Goal: Task Accomplishment & Management: Use online tool/utility

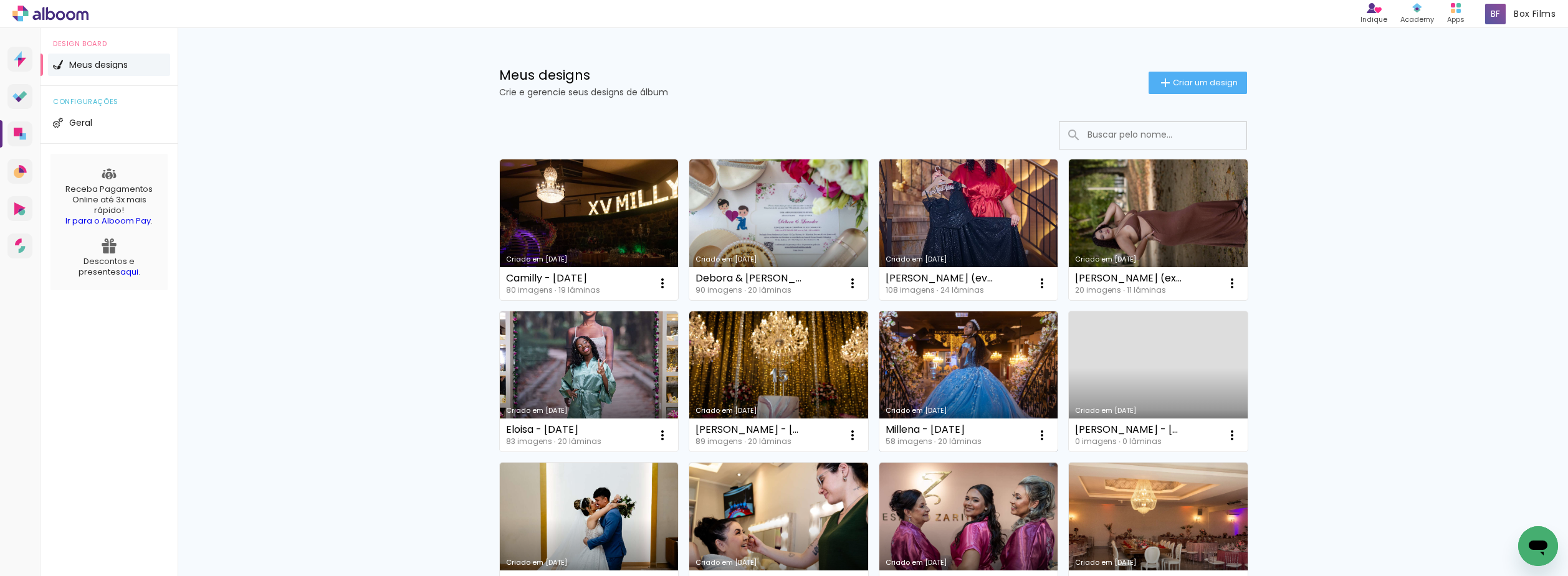
click at [987, 361] on link "Criado em [DATE]" at bounding box center [969, 382] width 179 height 141
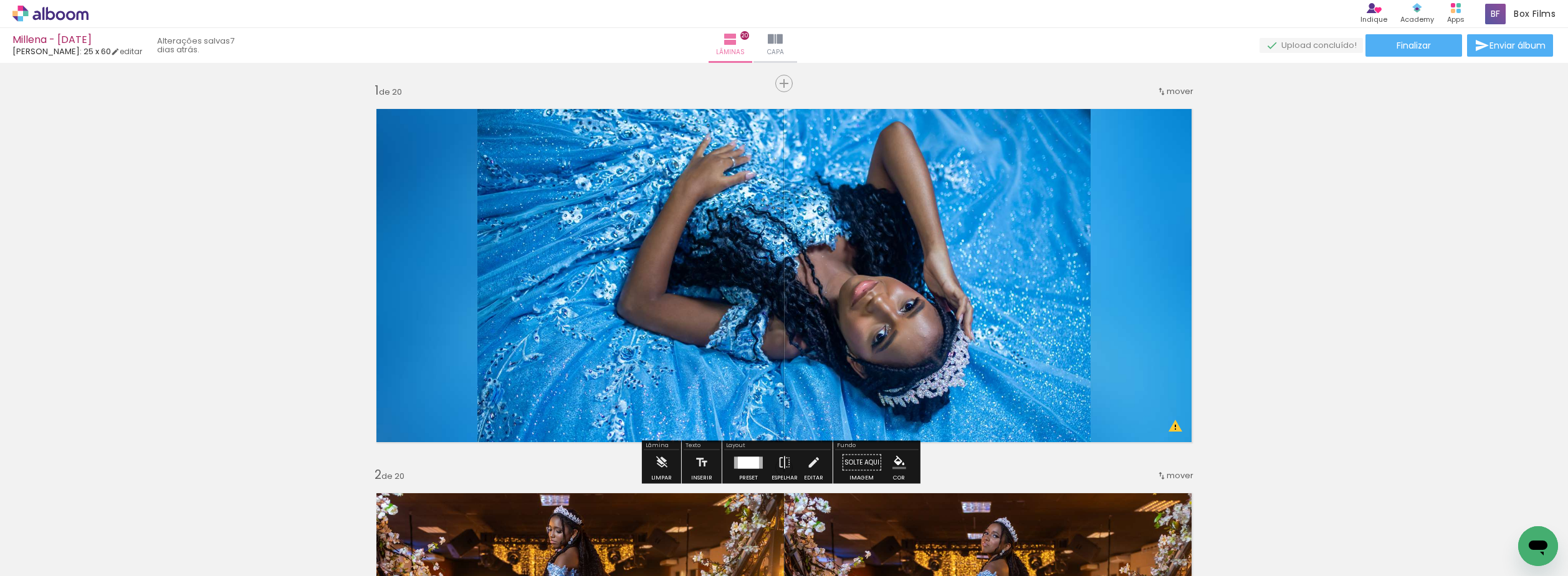
click at [1157, 301] on quentale-layouter at bounding box center [784, 276] width 835 height 353
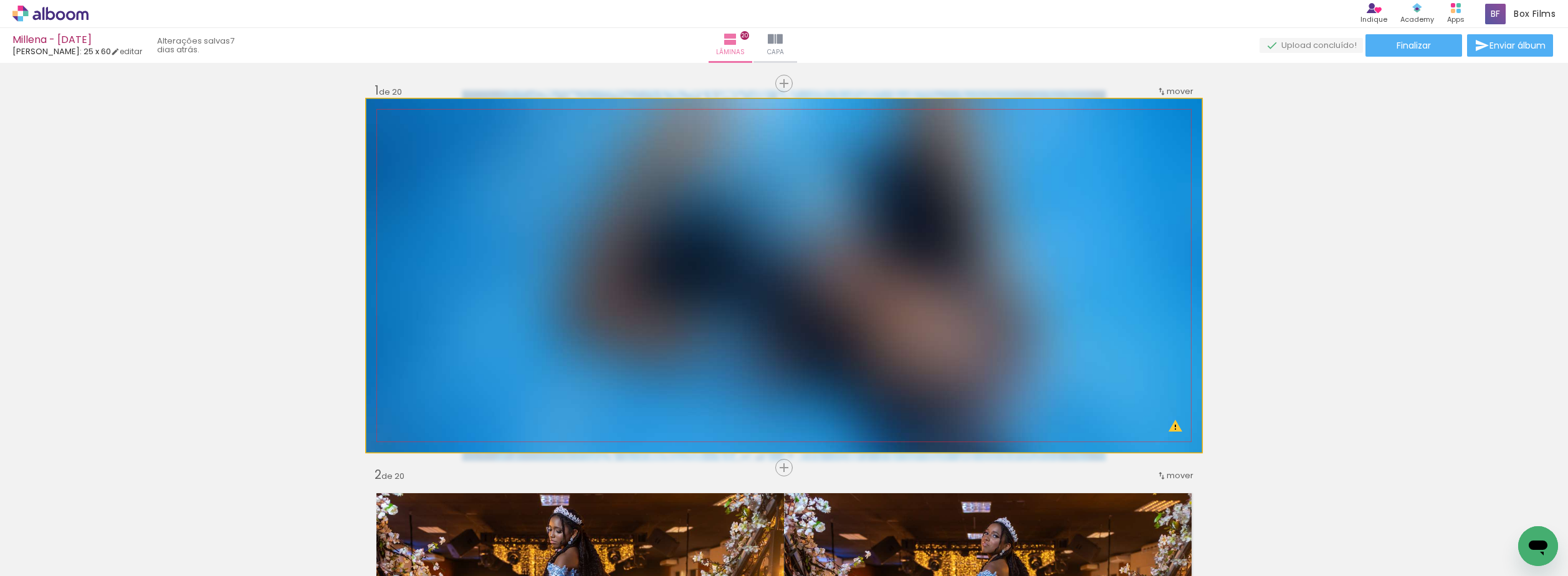
click at [1157, 301] on quentale-photo at bounding box center [784, 276] width 835 height 353
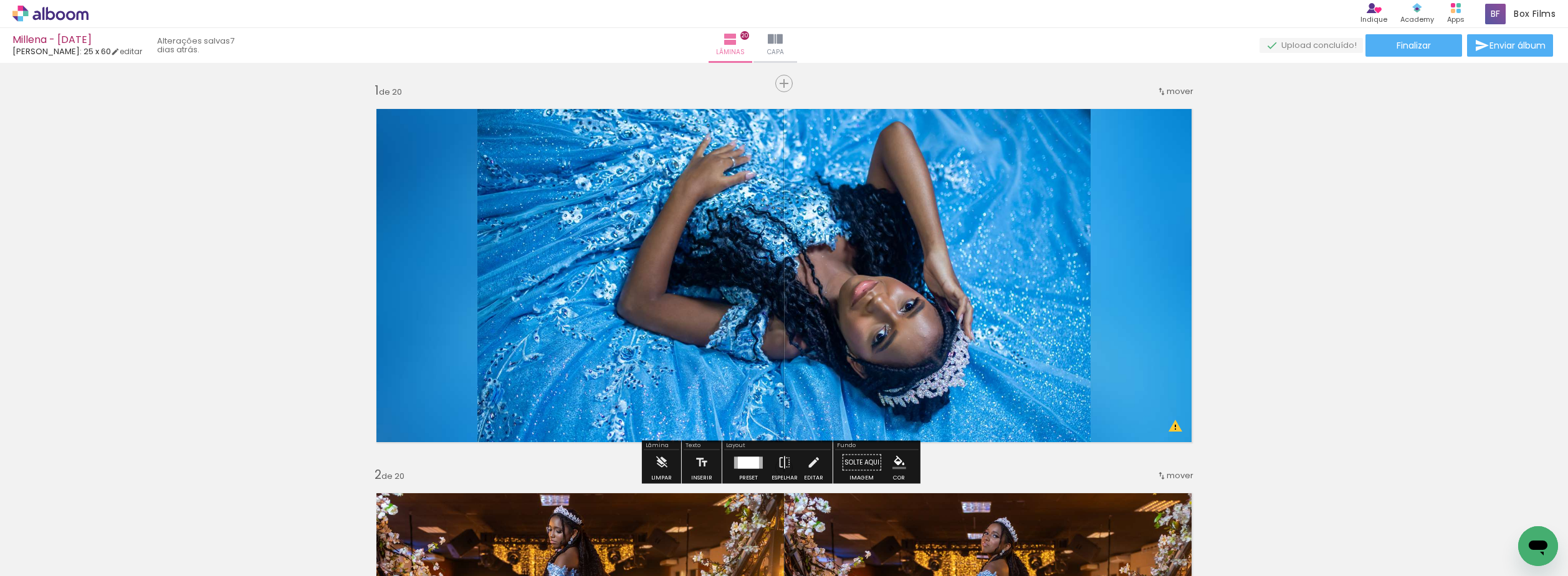
click at [1106, 278] on quentale-layouter at bounding box center [784, 276] width 835 height 353
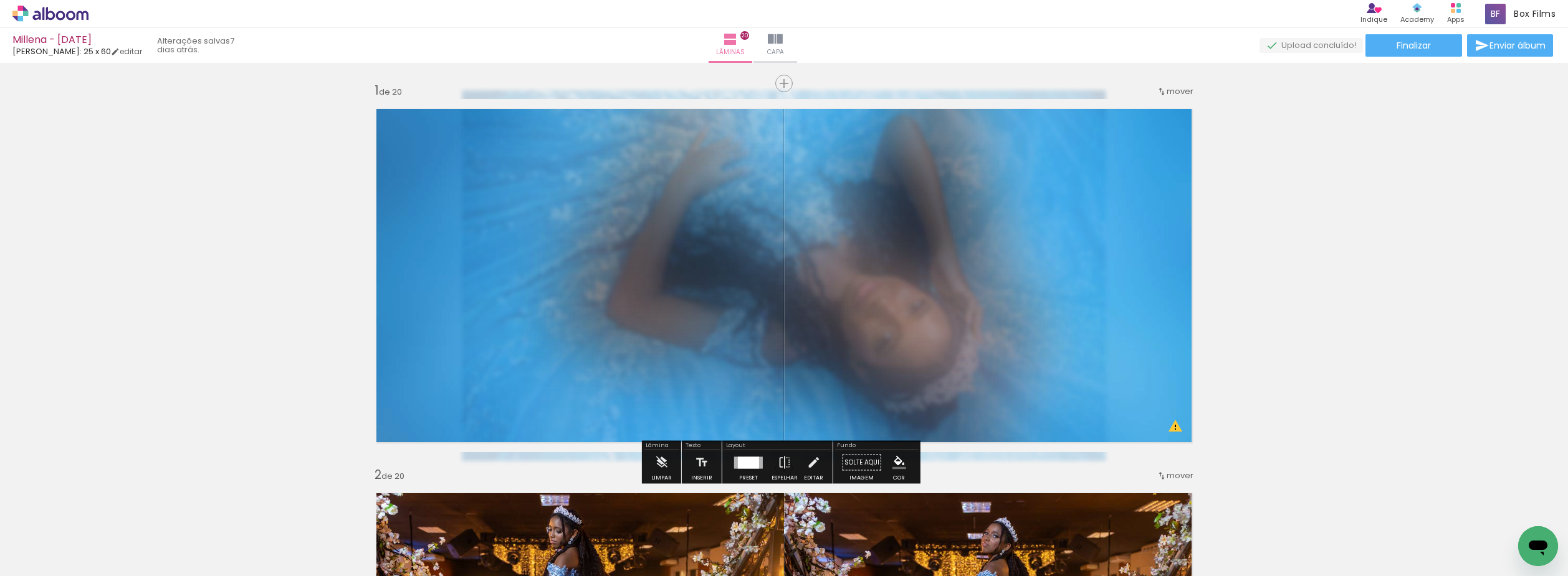
drag, startPoint x: 546, startPoint y: 130, endPoint x: 538, endPoint y: 133, distance: 8.5
type paper-slider "85"
click at [539, 133] on div at bounding box center [542, 130] width 7 height 7
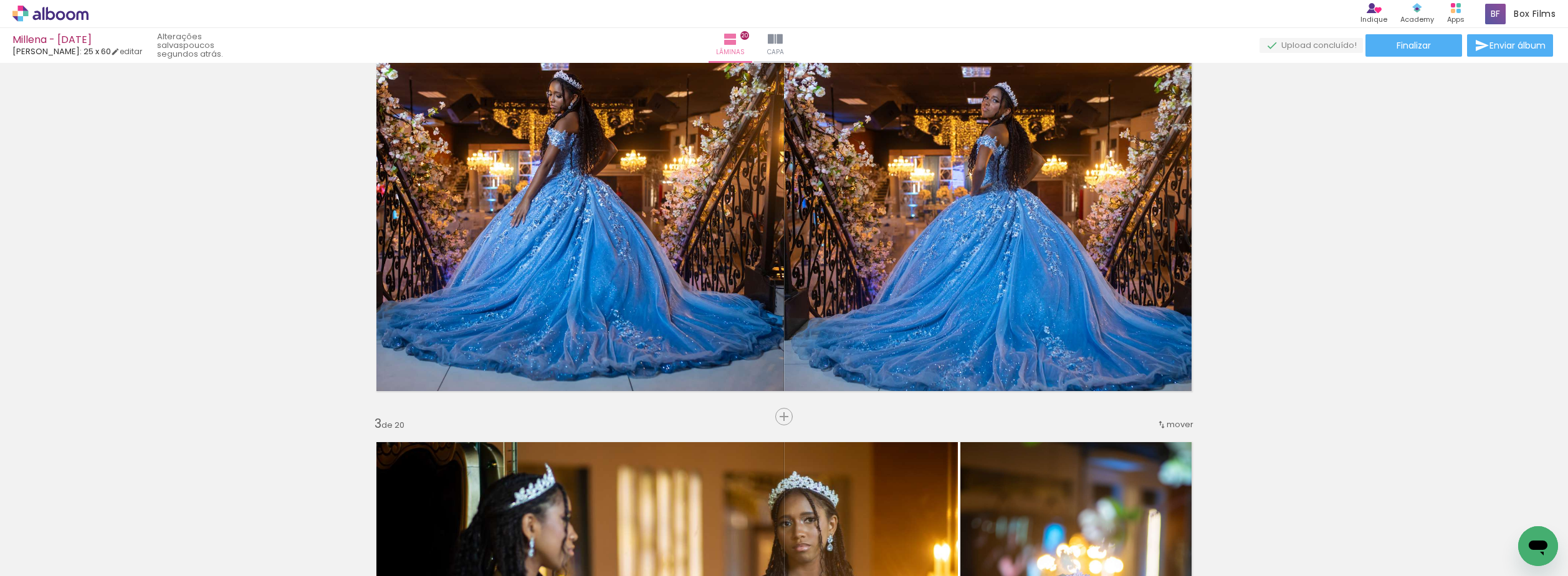
scroll to position [436, 0]
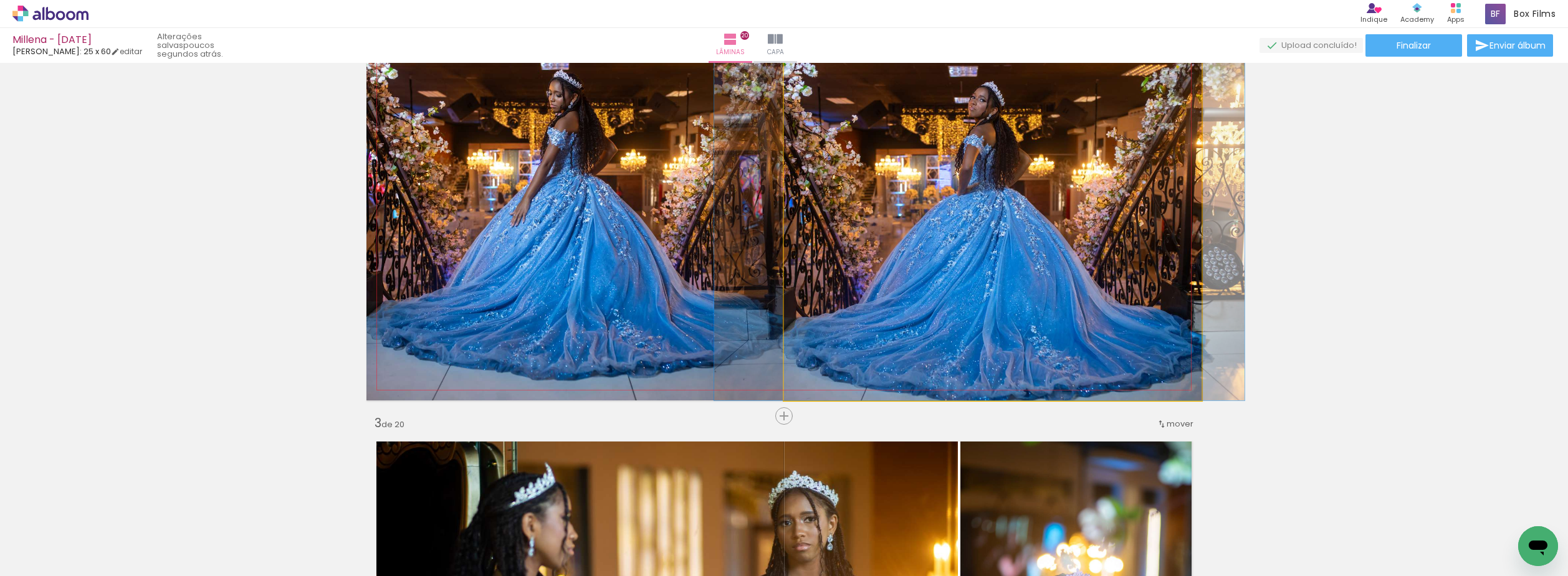
drag, startPoint x: 1125, startPoint y: 311, endPoint x: 1110, endPoint y: 317, distance: 16.2
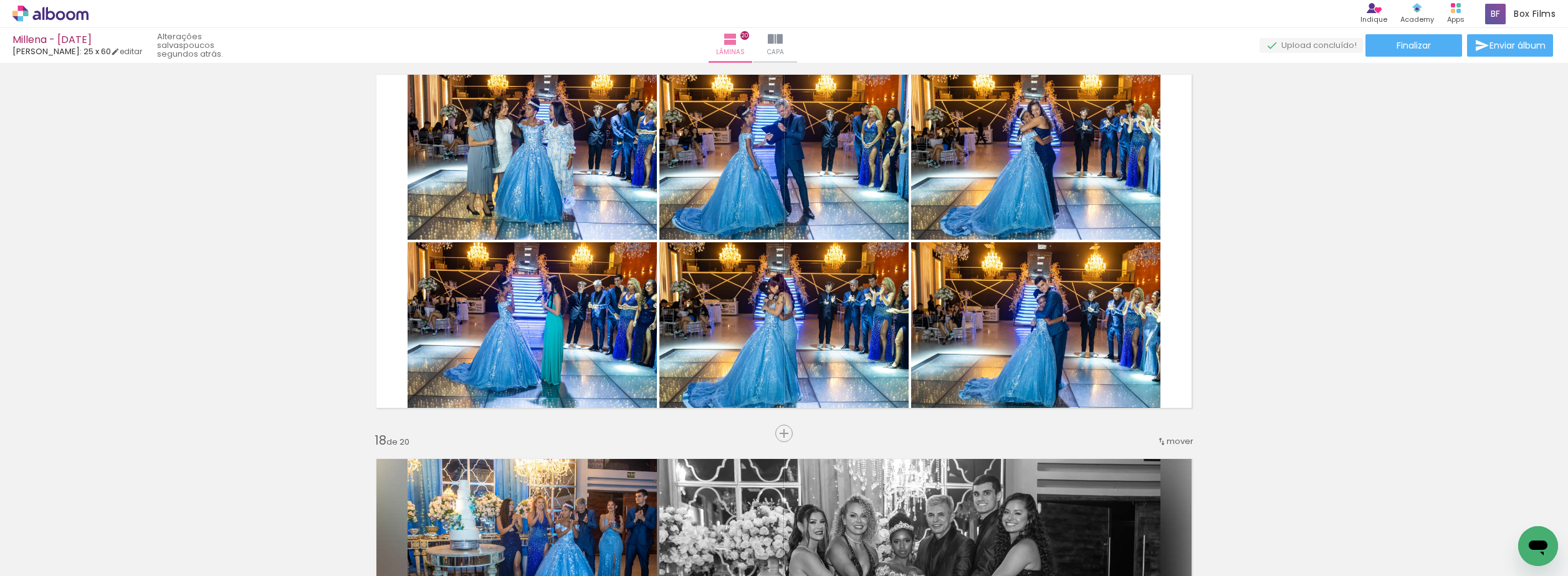
scroll to position [6188, 0]
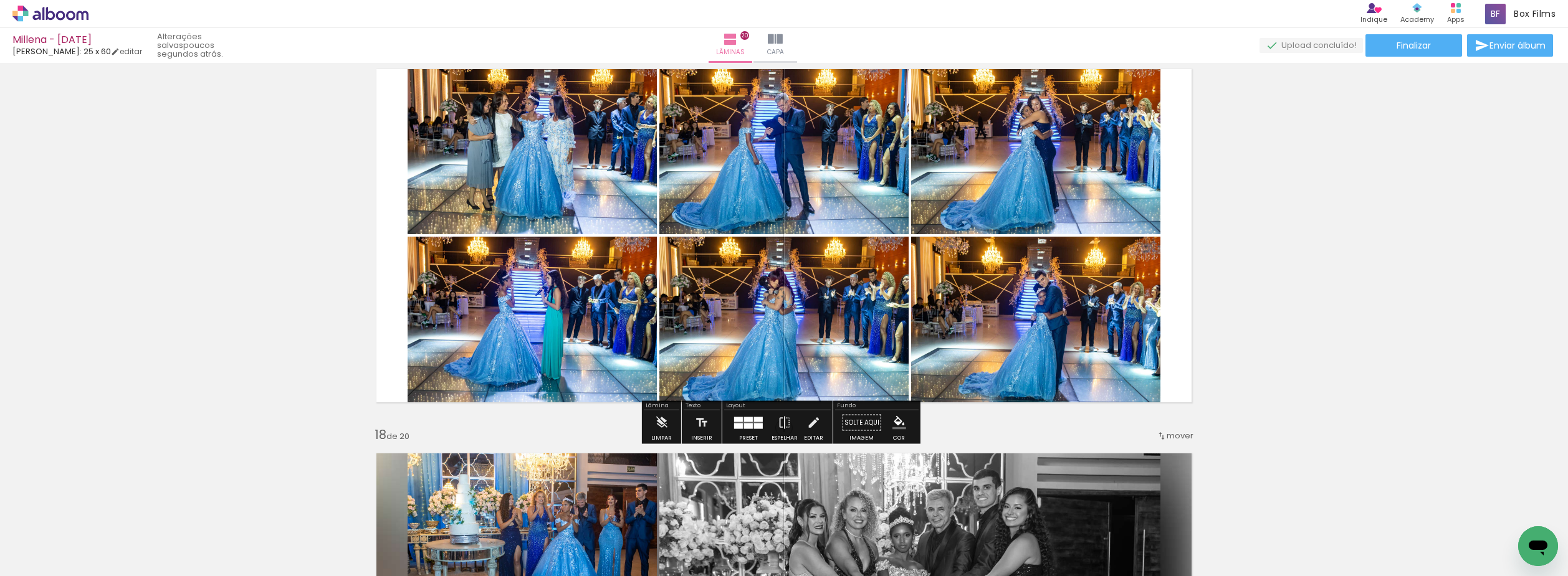
click at [561, 181] on quentale-photo at bounding box center [532, 146] width 249 height 175
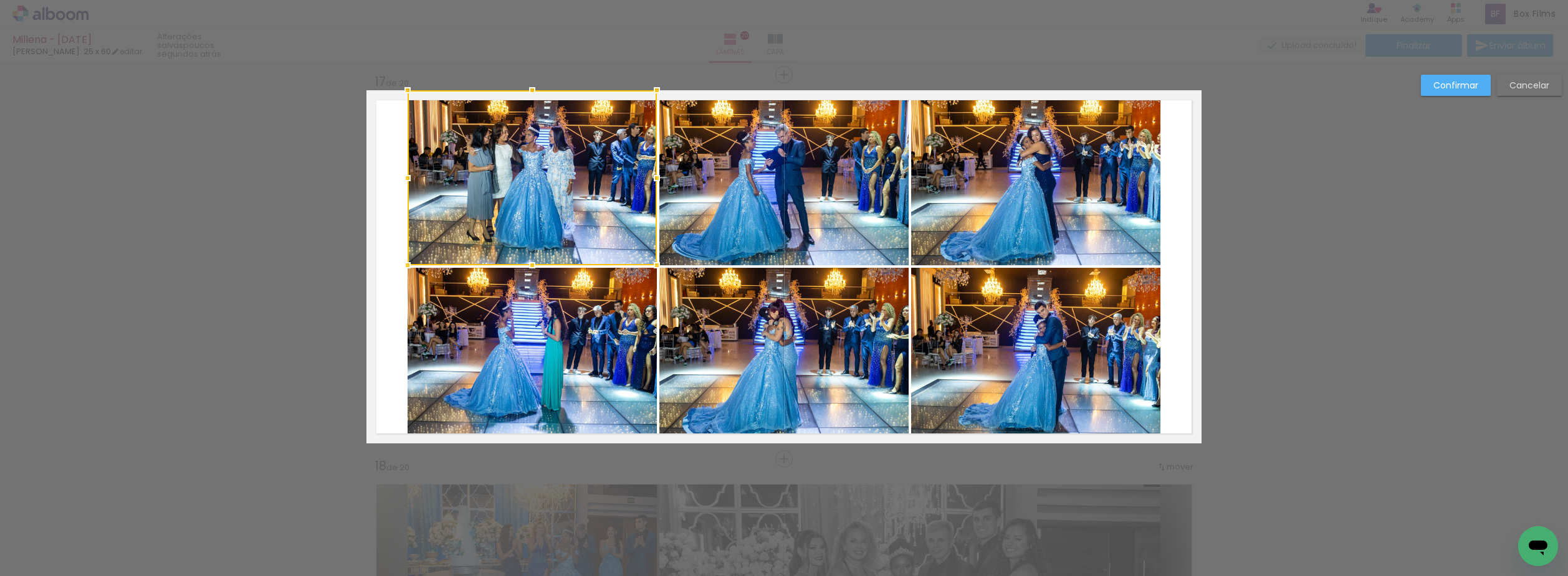
scroll to position [6143, 0]
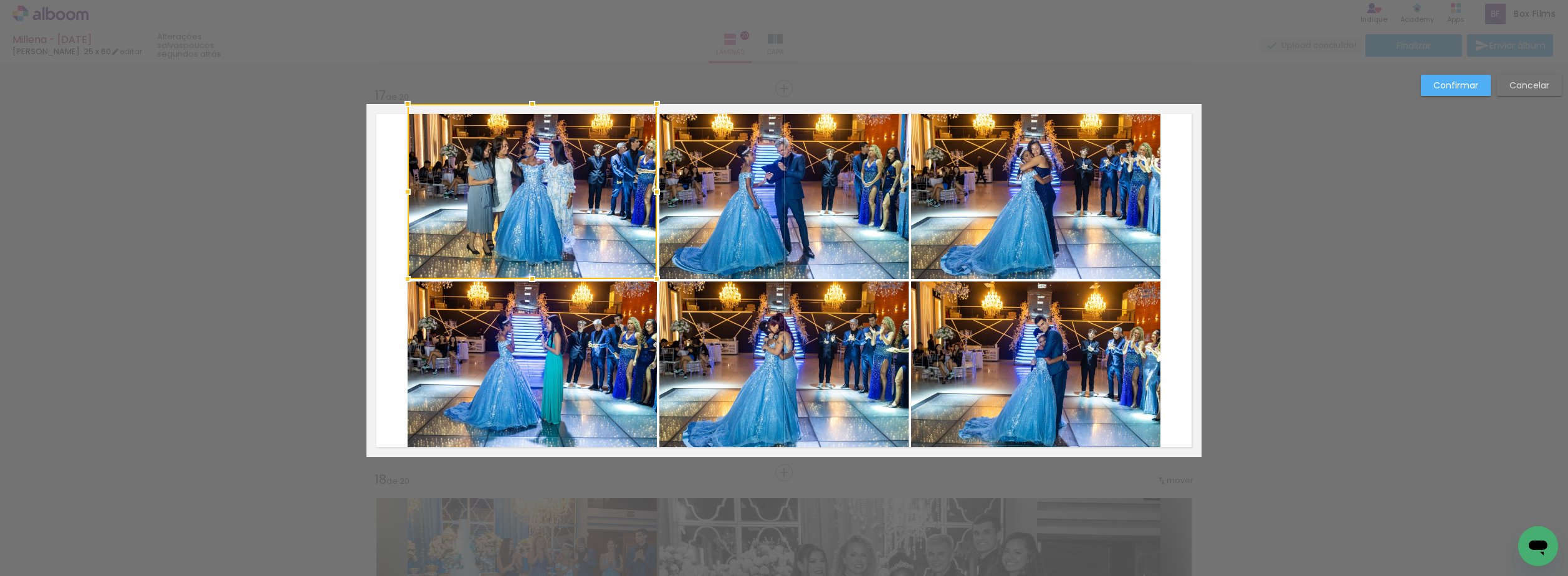
click at [757, 245] on quentale-photo at bounding box center [784, 191] width 249 height 175
click at [993, 222] on quentale-photo at bounding box center [1035, 191] width 249 height 175
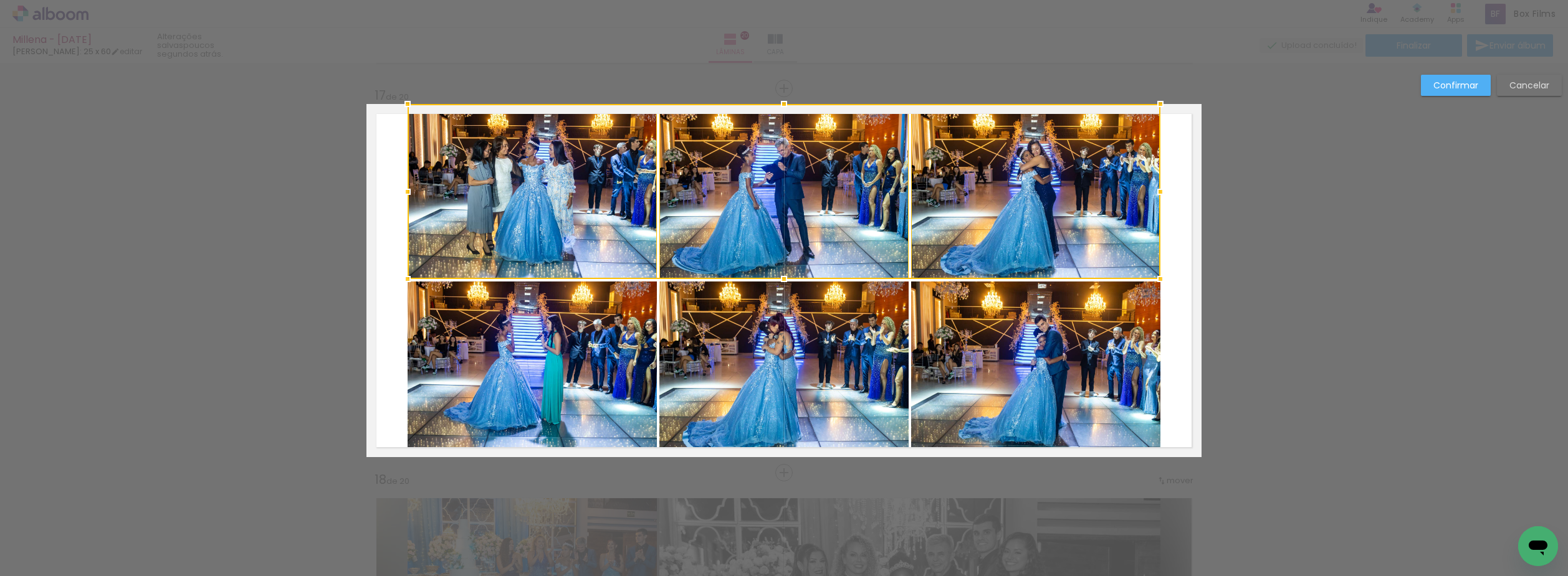
click at [607, 348] on quentale-photo at bounding box center [532, 369] width 249 height 176
click at [752, 338] on div at bounding box center [784, 281] width 753 height 353
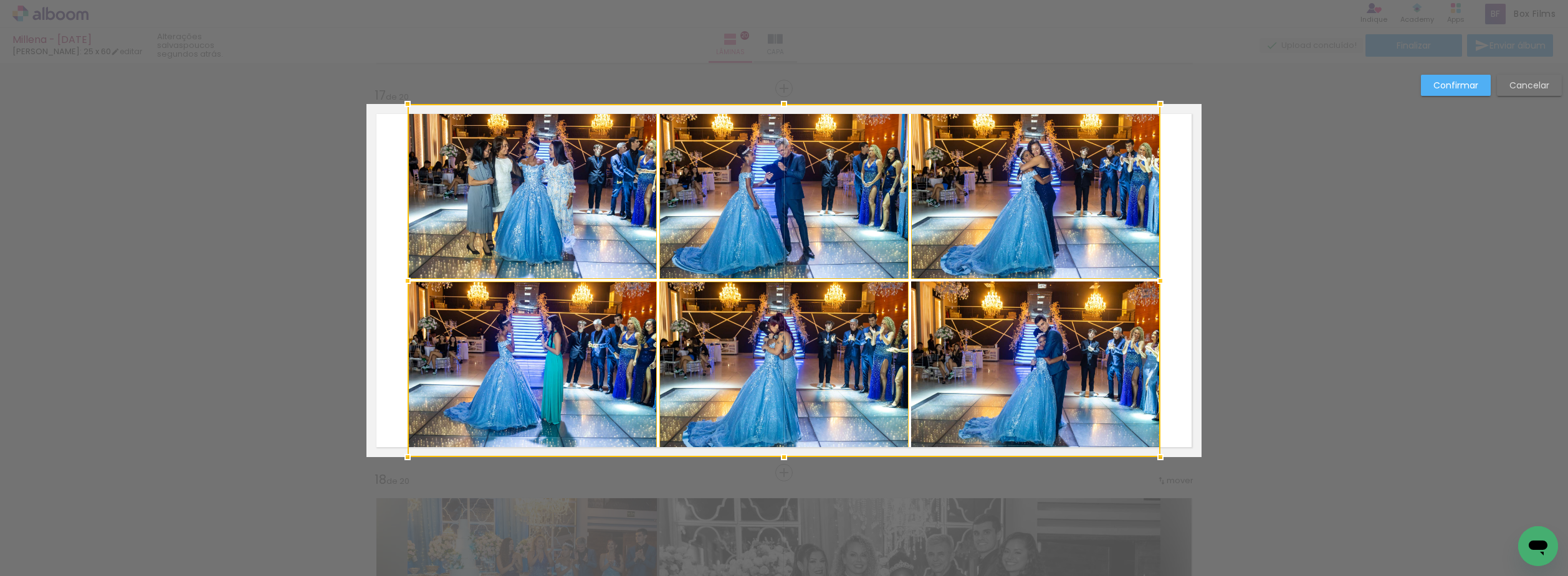
click at [941, 338] on div at bounding box center [784, 281] width 753 height 353
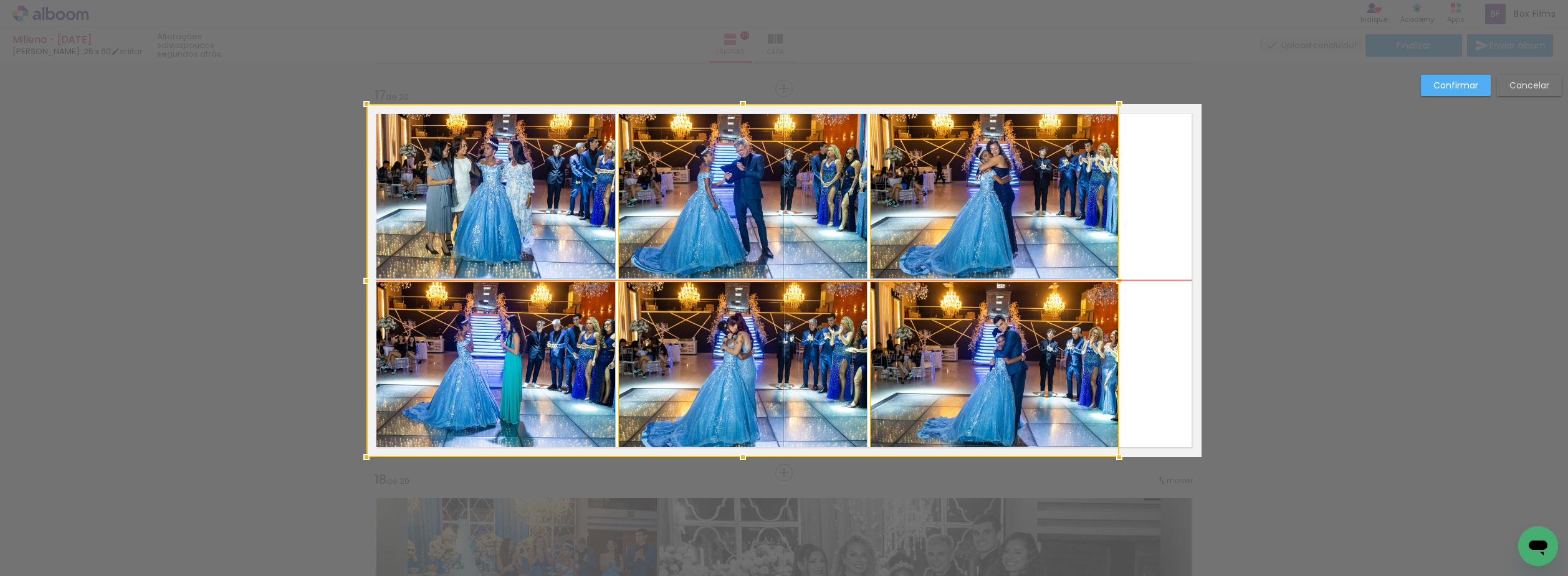
drag, startPoint x: 958, startPoint y: 334, endPoint x: 624, endPoint y: 297, distance: 336.0
click at [782, 336] on div at bounding box center [743, 281] width 753 height 353
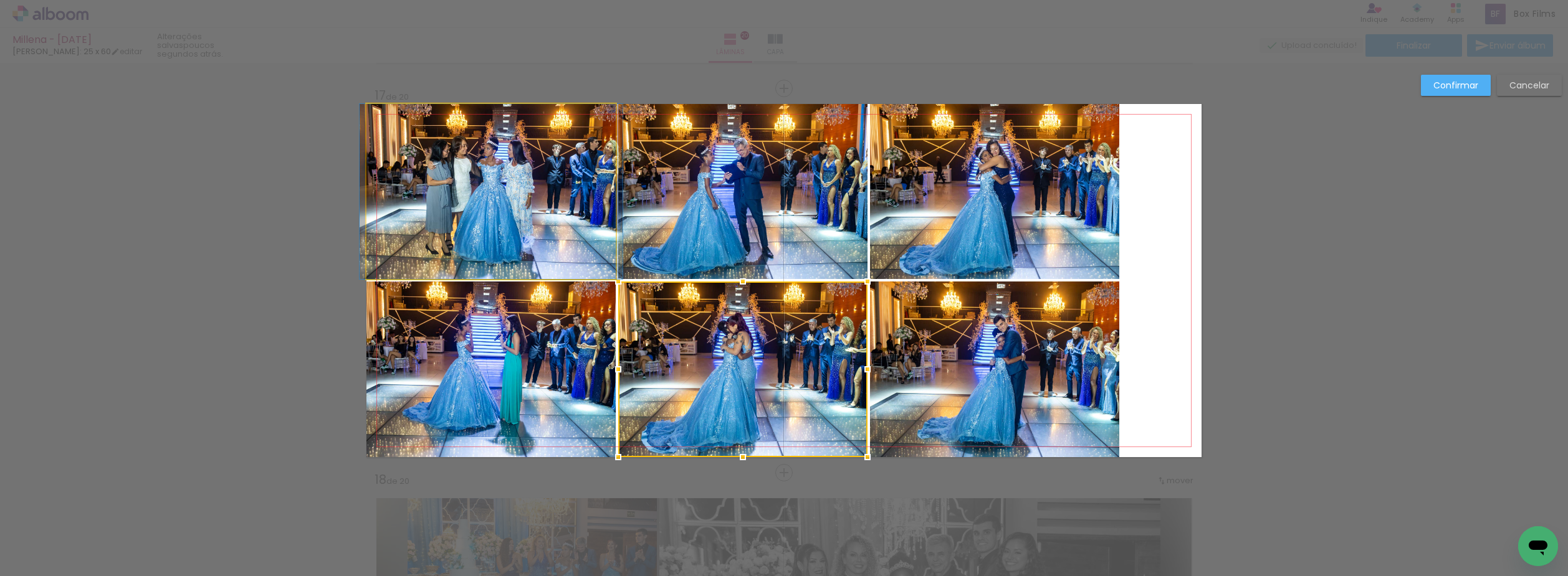
click at [546, 231] on quentale-photo at bounding box center [491, 191] width 249 height 175
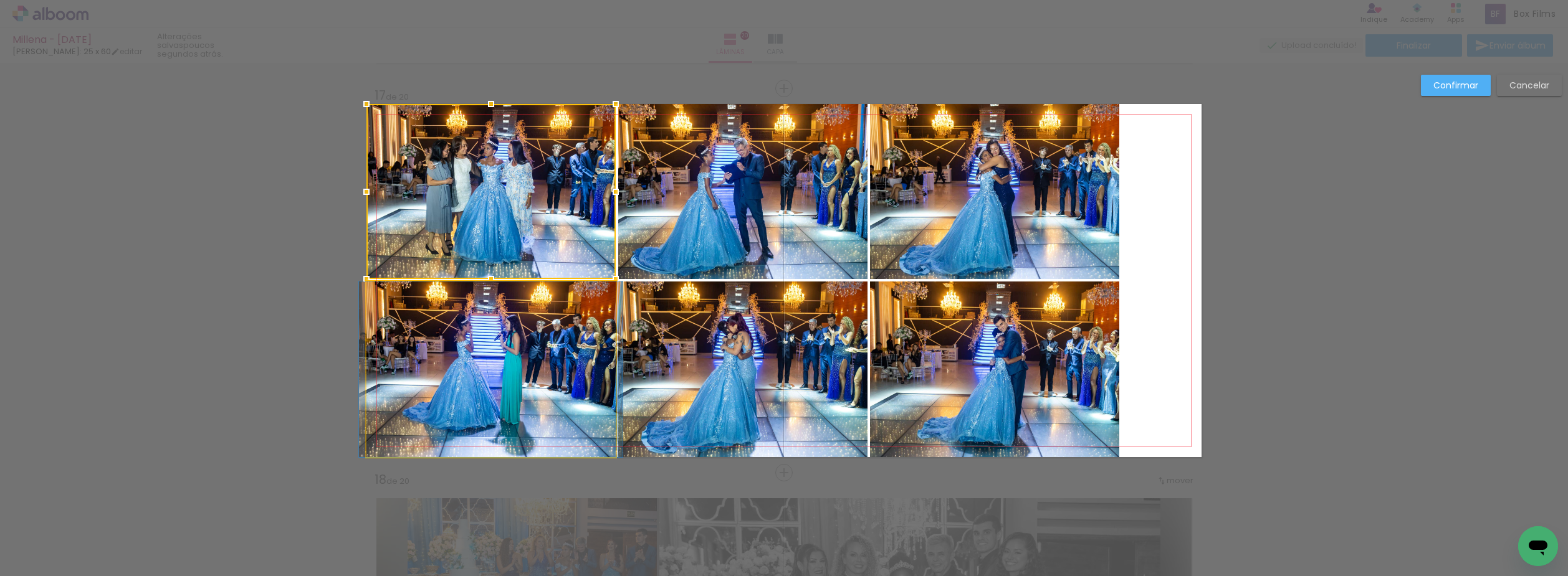
click at [585, 315] on quentale-photo at bounding box center [491, 369] width 249 height 176
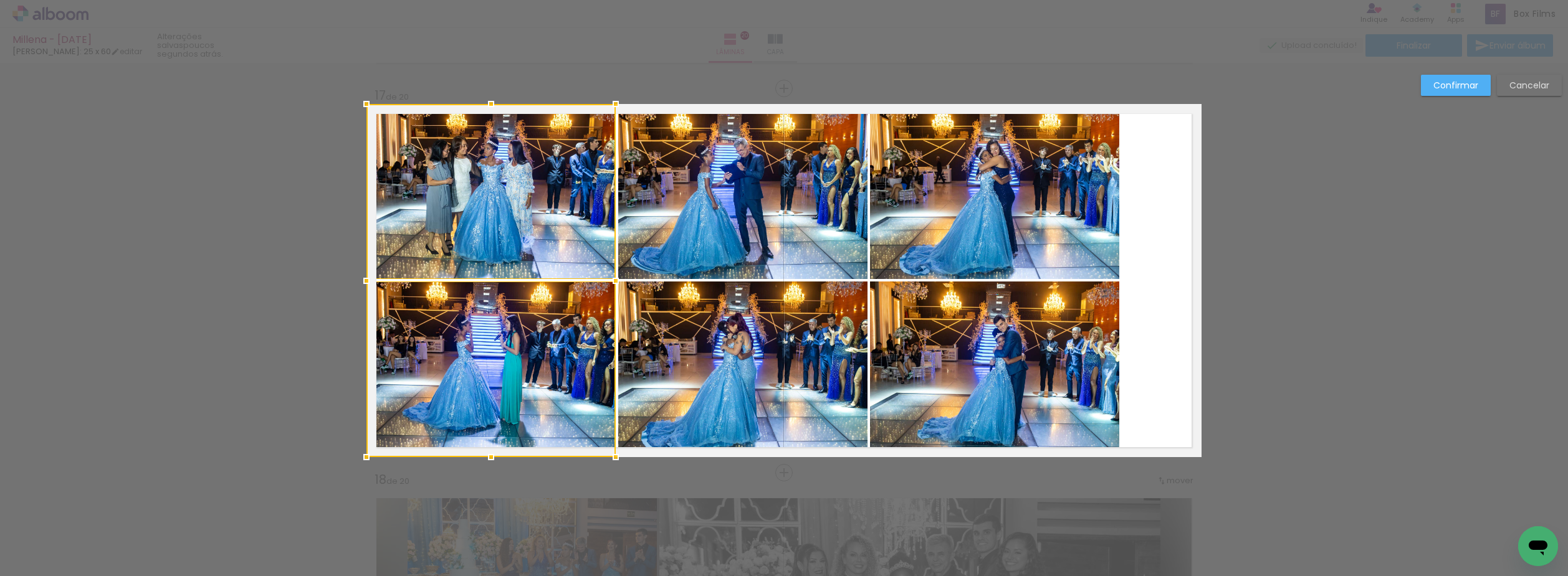
click at [650, 254] on quentale-photo at bounding box center [742, 191] width 249 height 175
click at [650, 301] on div at bounding box center [617, 281] width 501 height 353
click at [862, 252] on div at bounding box center [617, 281] width 501 height 353
click at [833, 248] on div at bounding box center [617, 281] width 501 height 353
click at [921, 248] on quentale-photo at bounding box center [994, 191] width 249 height 175
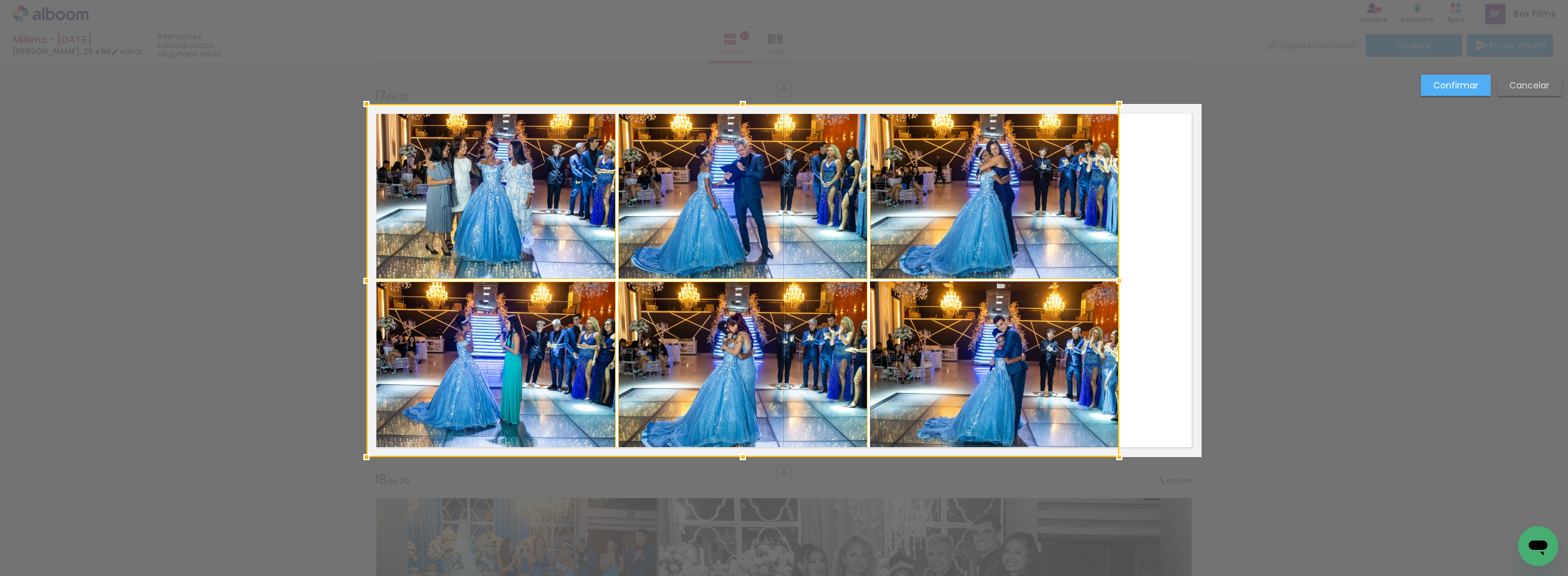
click at [927, 301] on div at bounding box center [743, 281] width 753 height 353
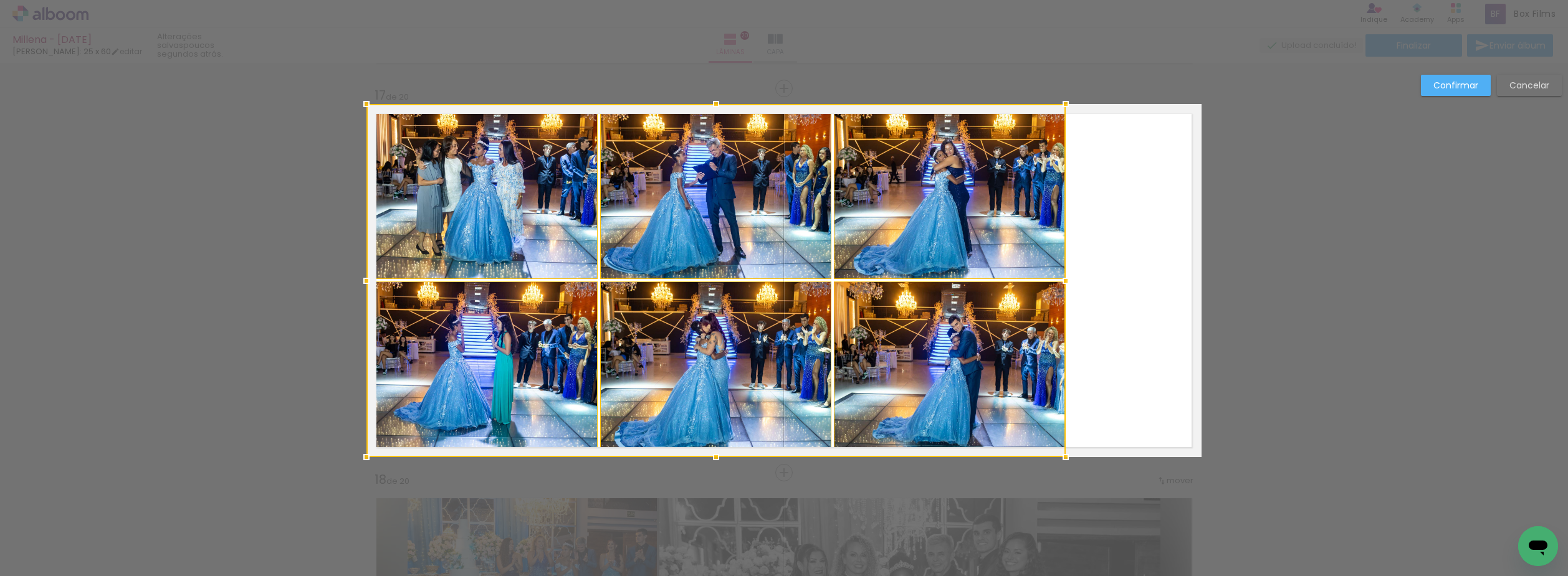
drag, startPoint x: 1117, startPoint y: 281, endPoint x: 1264, endPoint y: 280, distance: 147.0
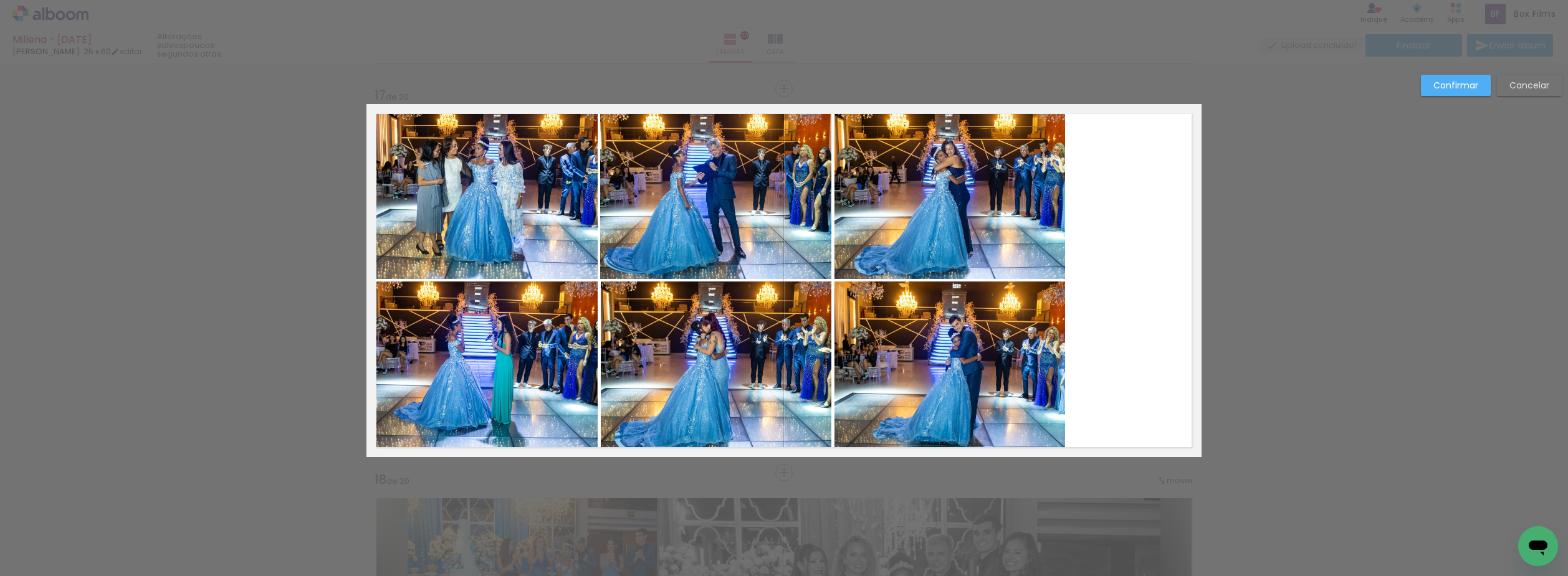
click at [445, 234] on quentale-photo at bounding box center [482, 191] width 231 height 175
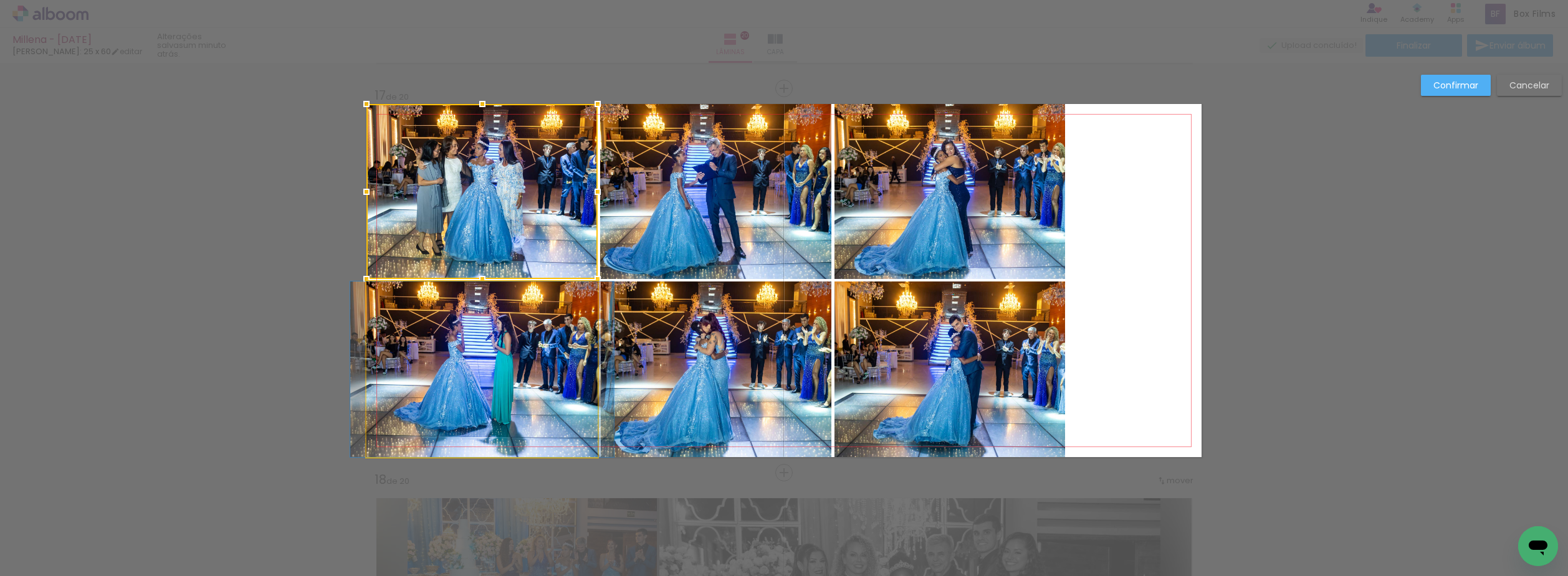
click at [474, 323] on quentale-photo at bounding box center [482, 369] width 231 height 176
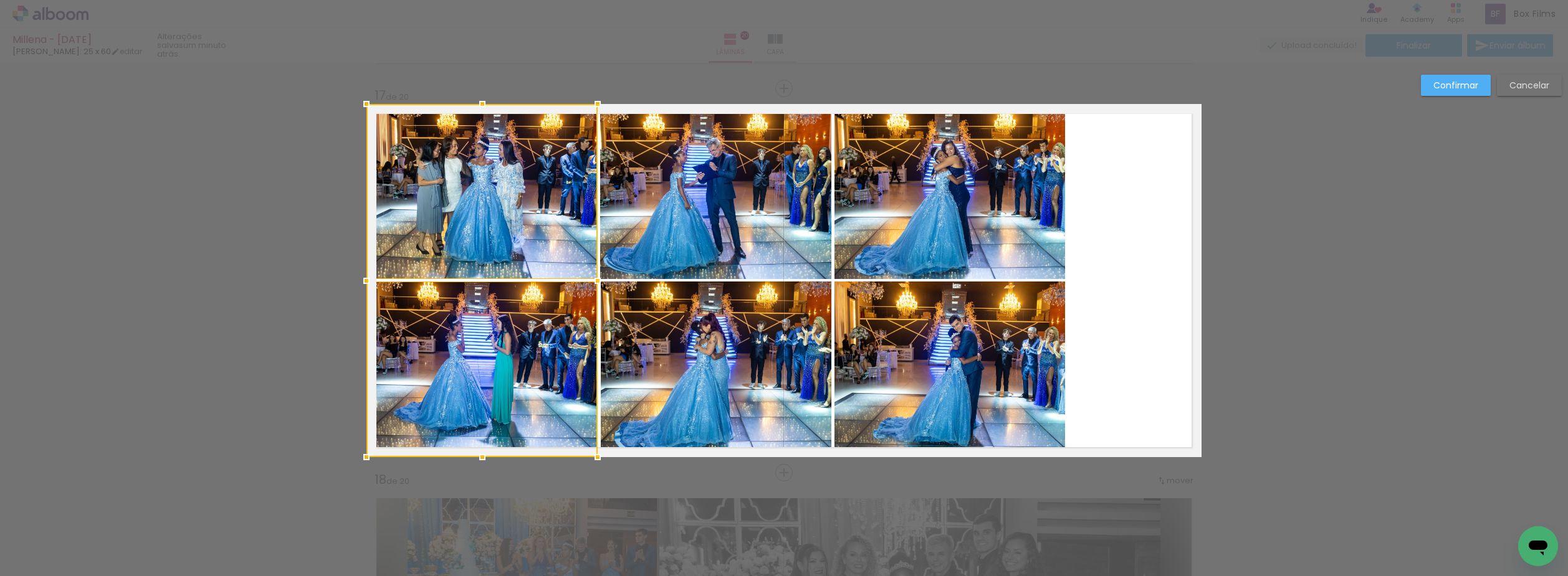
click at [648, 263] on quentale-photo at bounding box center [715, 191] width 231 height 175
click at [654, 299] on div at bounding box center [599, 281] width 465 height 353
click at [875, 257] on quentale-photo at bounding box center [950, 191] width 231 height 175
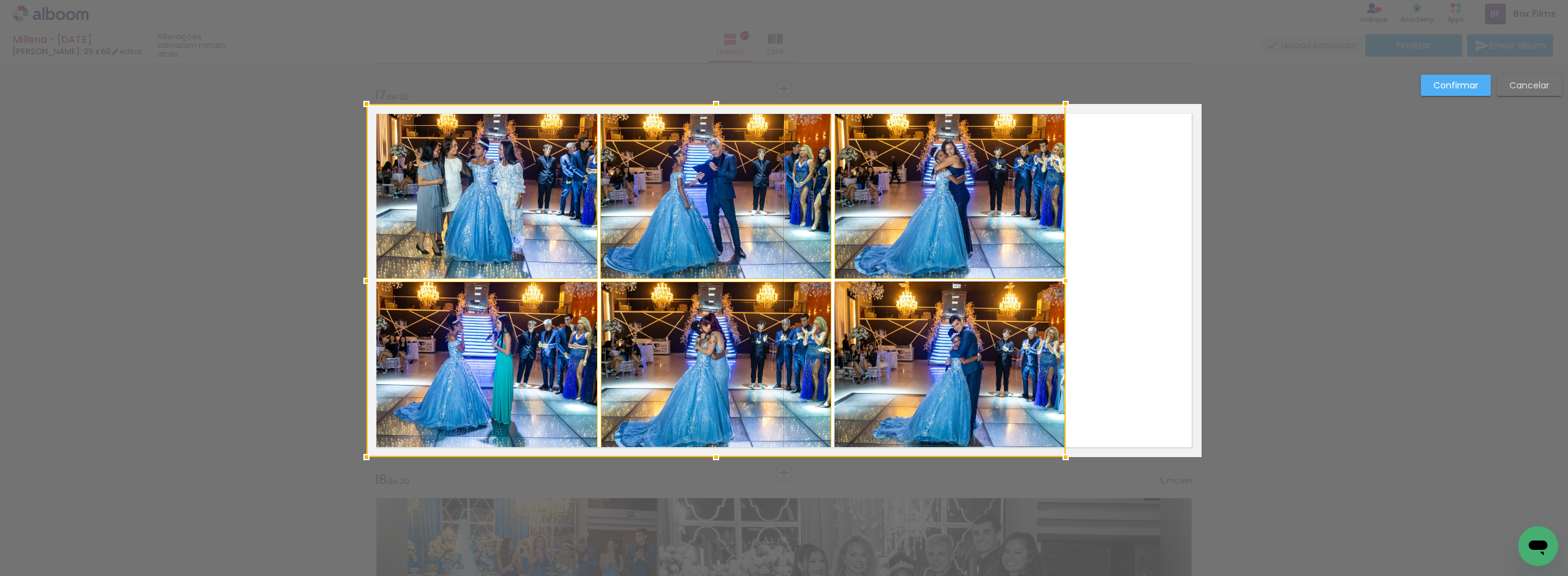
click at [882, 308] on div at bounding box center [716, 281] width 699 height 353
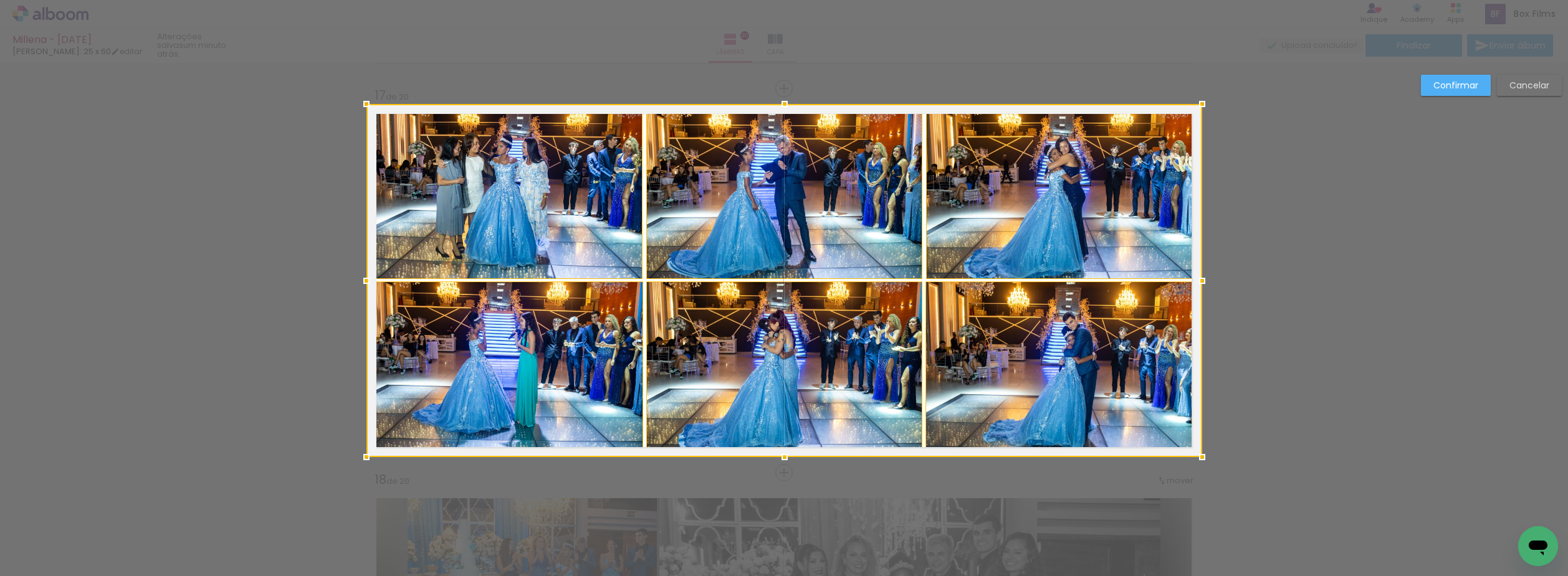
drag, startPoint x: 1059, startPoint y: 283, endPoint x: 1129, endPoint y: 287, distance: 70.1
click at [1129, 287] on div at bounding box center [785, 281] width 836 height 353
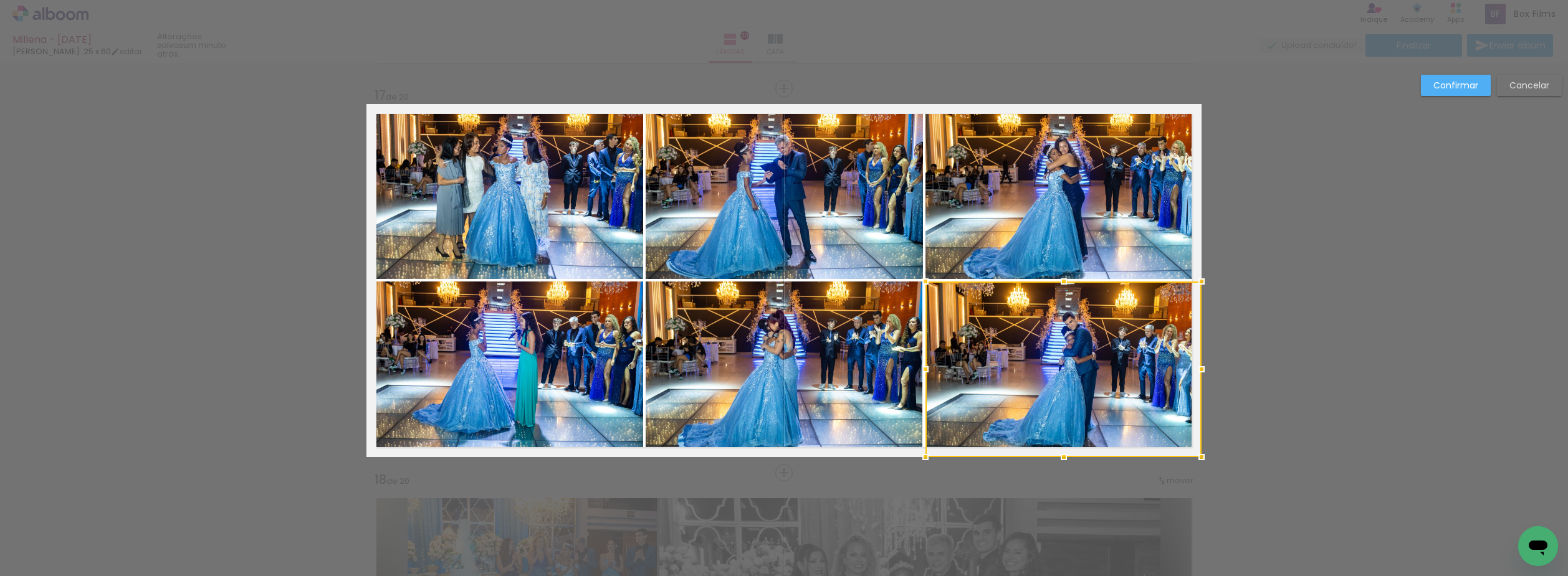
click at [0, 0] on slot "Confirmar" at bounding box center [0, 0] width 0 height 0
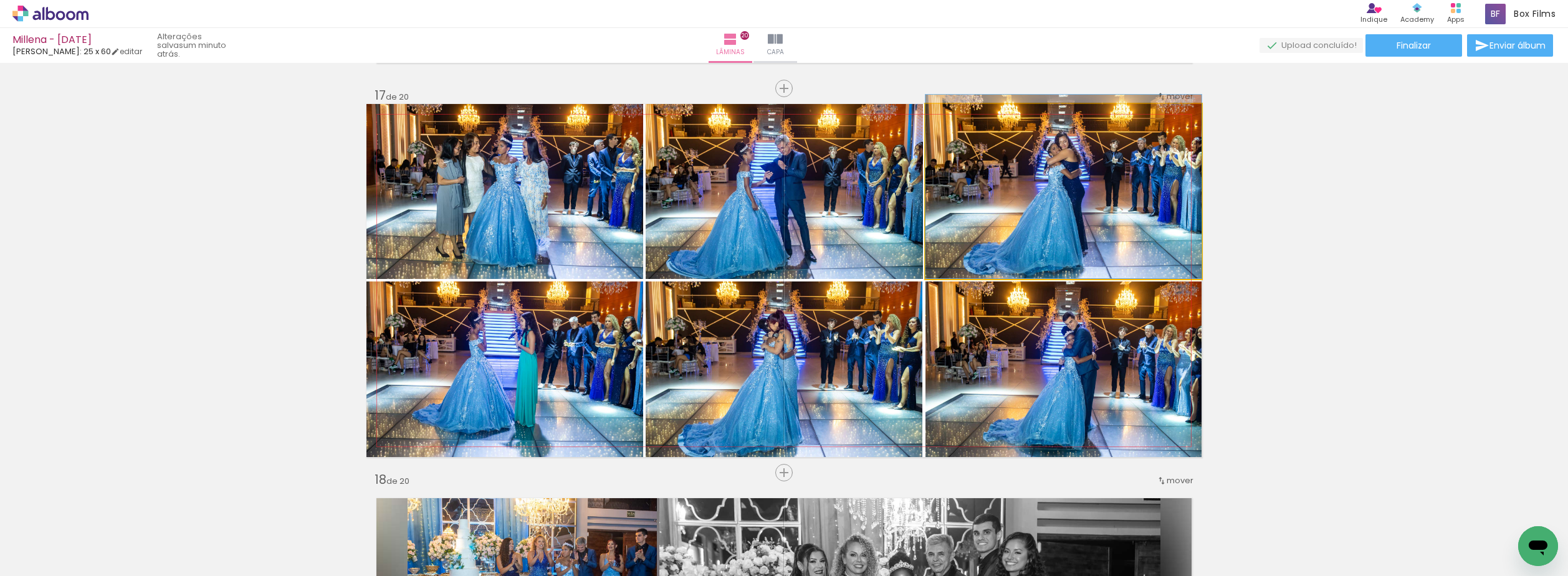
drag, startPoint x: 1051, startPoint y: 214, endPoint x: 1048, endPoint y: 196, distance: 18.2
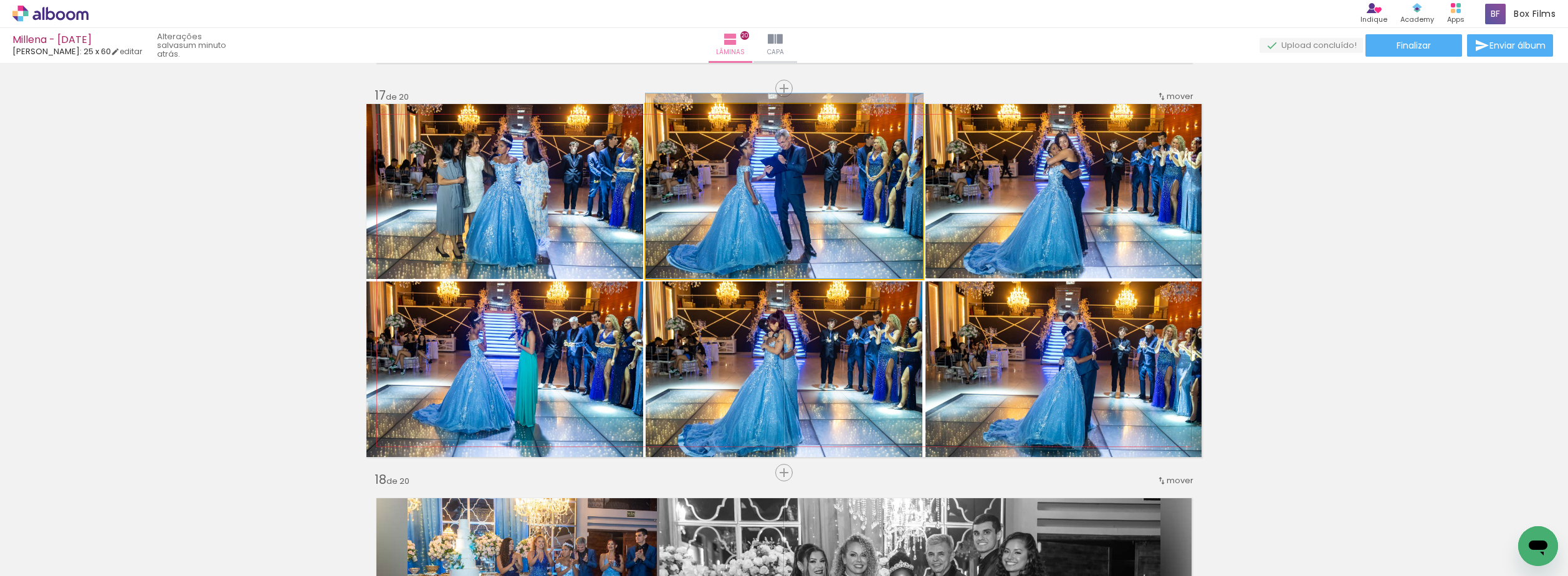
drag, startPoint x: 829, startPoint y: 203, endPoint x: 830, endPoint y: 190, distance: 13.0
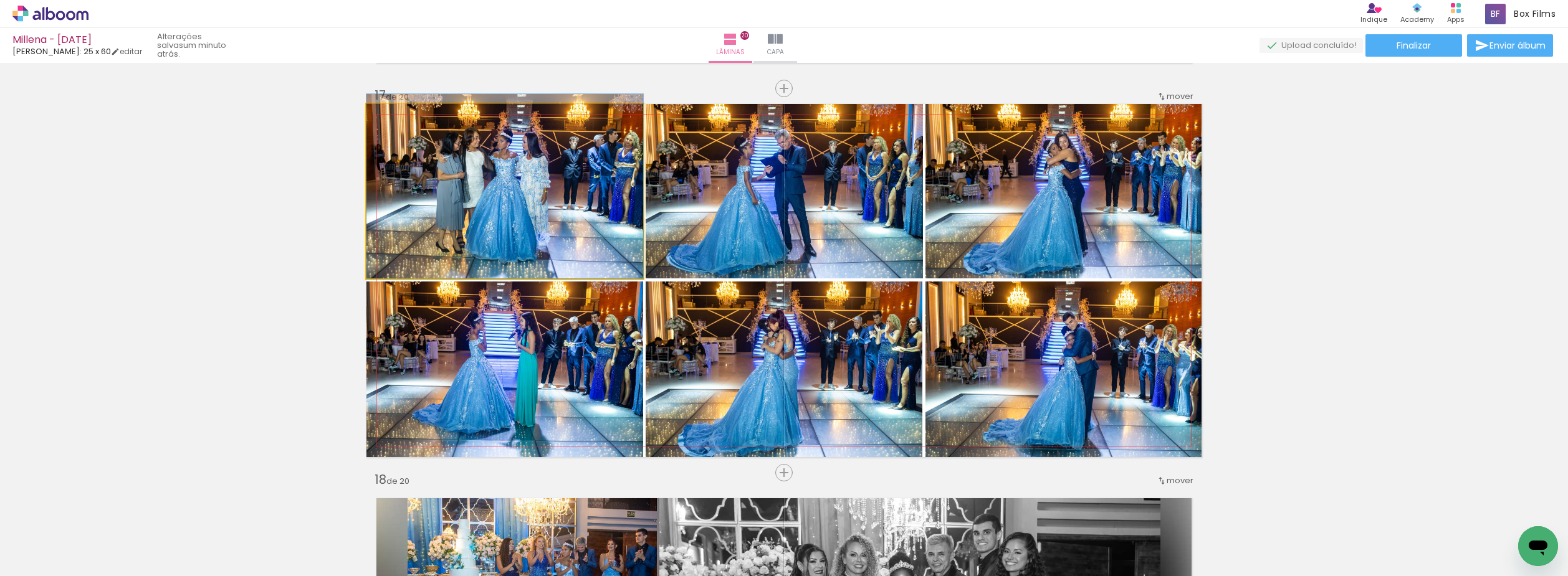
drag, startPoint x: 537, startPoint y: 193, endPoint x: 537, endPoint y: 185, distance: 8.0
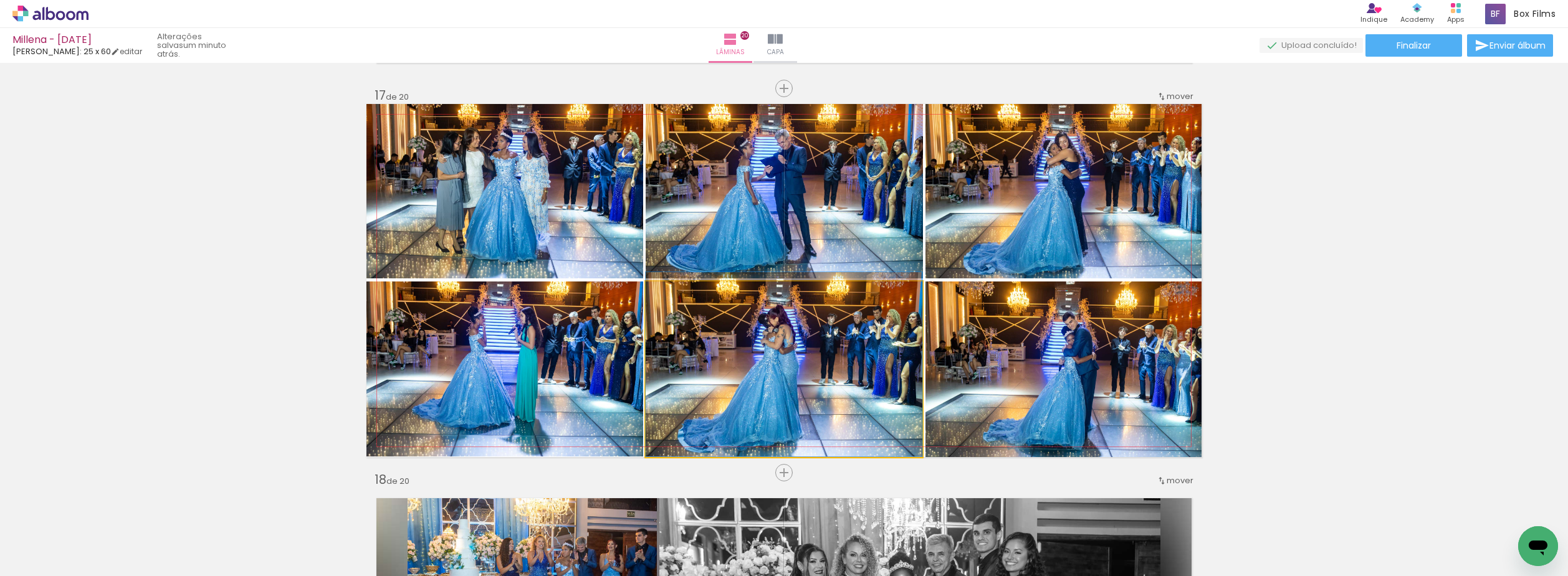
drag, startPoint x: 797, startPoint y: 381, endPoint x: 803, endPoint y: 358, distance: 23.8
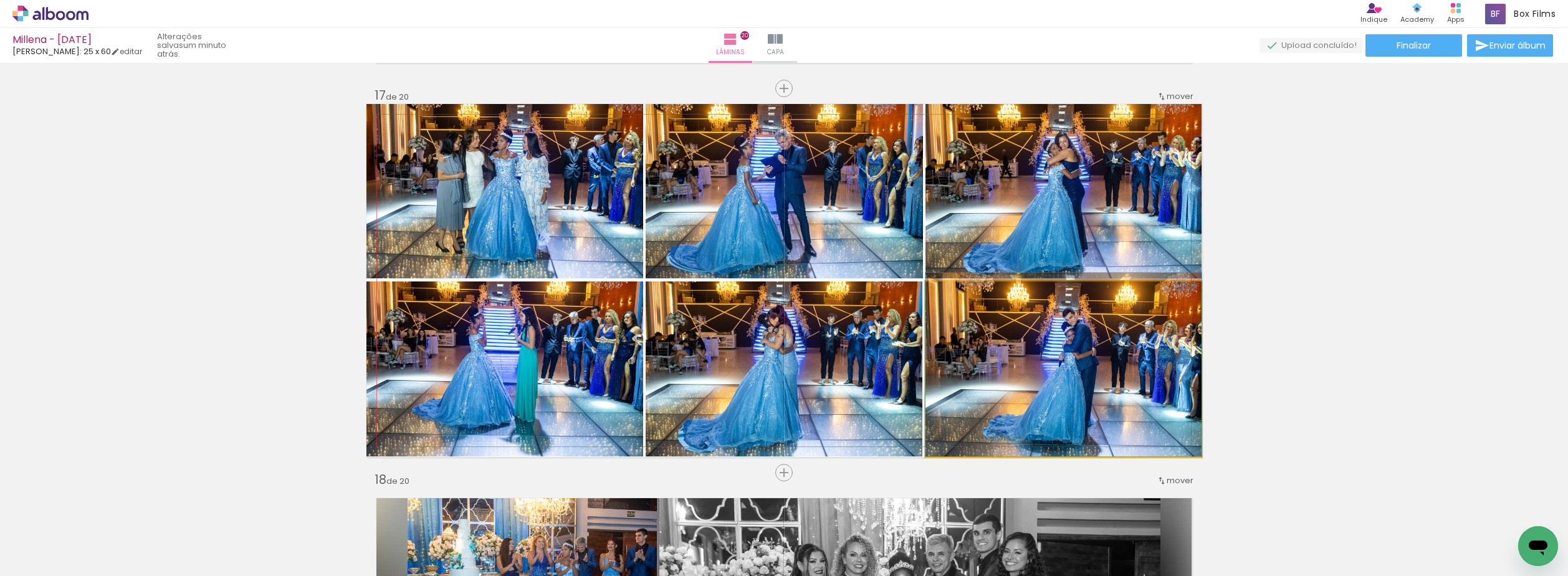
drag, startPoint x: 1059, startPoint y: 379, endPoint x: 1057, endPoint y: 360, distance: 19.1
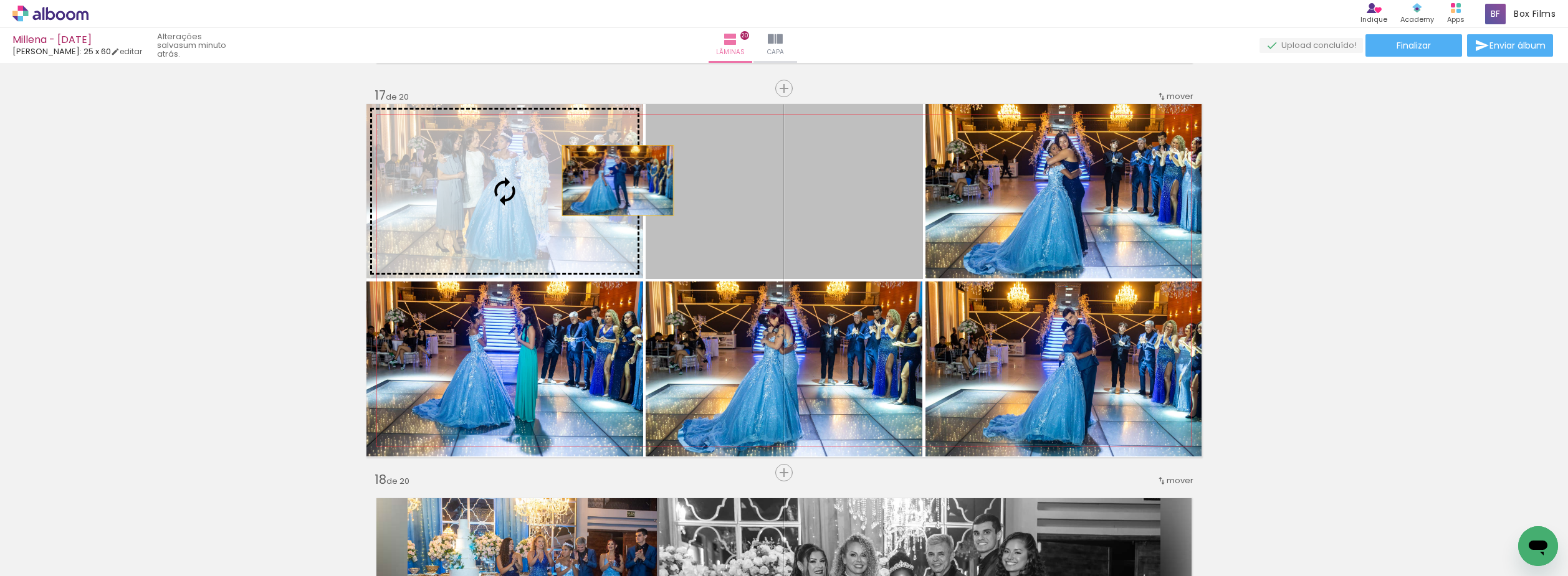
drag, startPoint x: 805, startPoint y: 193, endPoint x: 582, endPoint y: 179, distance: 223.4
click at [0, 0] on slot at bounding box center [0, 0] width 0 height 0
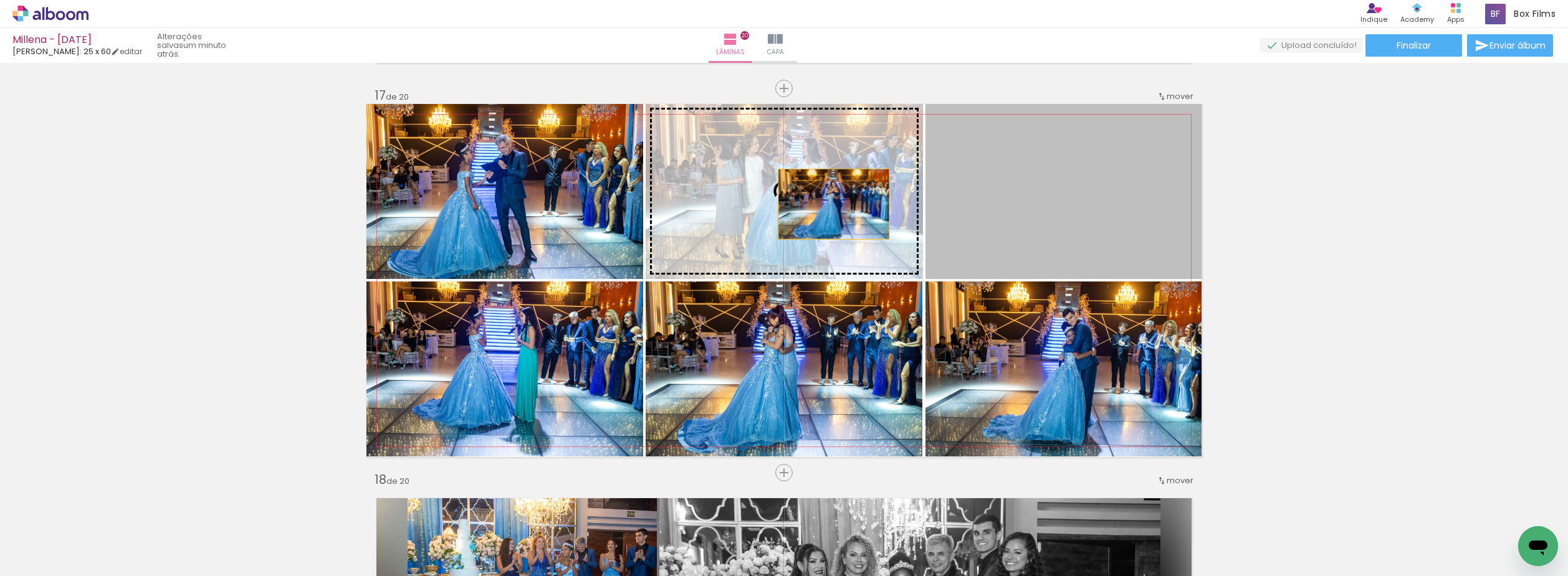
drag, startPoint x: 1004, startPoint y: 222, endPoint x: 825, endPoint y: 203, distance: 180.0
click at [0, 0] on slot at bounding box center [0, 0] width 0 height 0
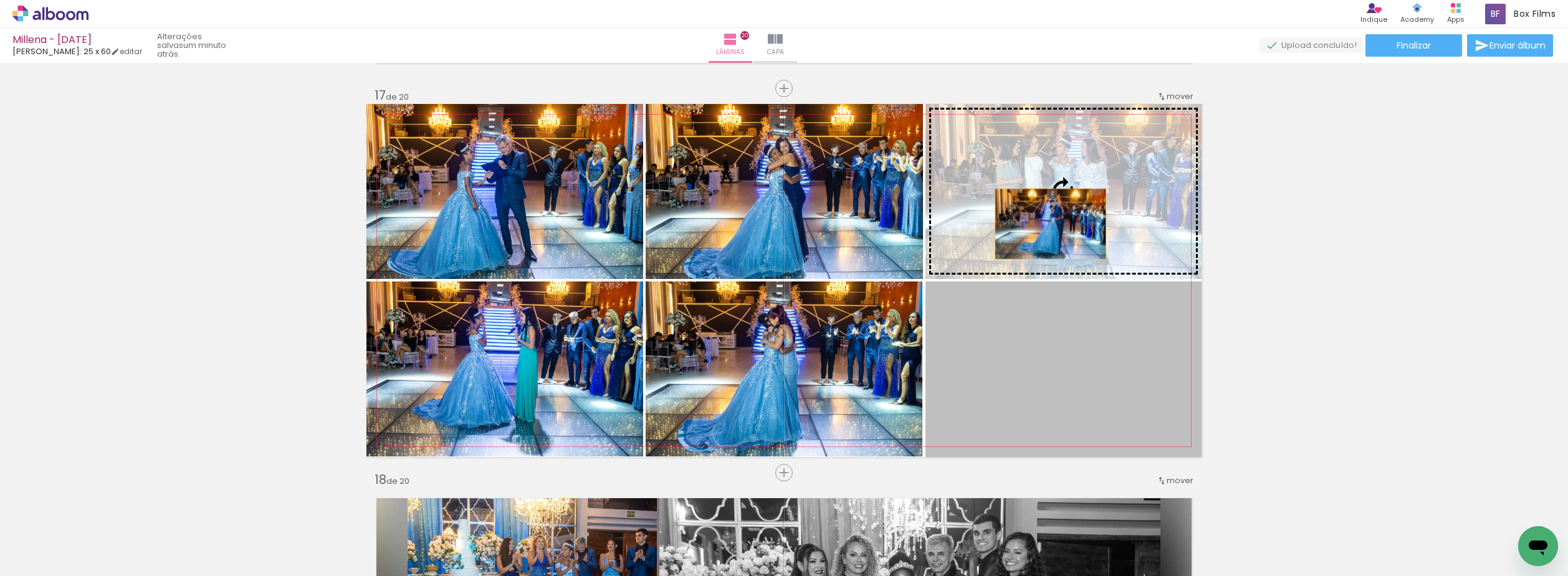
drag, startPoint x: 1055, startPoint y: 349, endPoint x: 1046, endPoint y: 223, distance: 126.3
click at [0, 0] on slot at bounding box center [0, 0] width 0 height 0
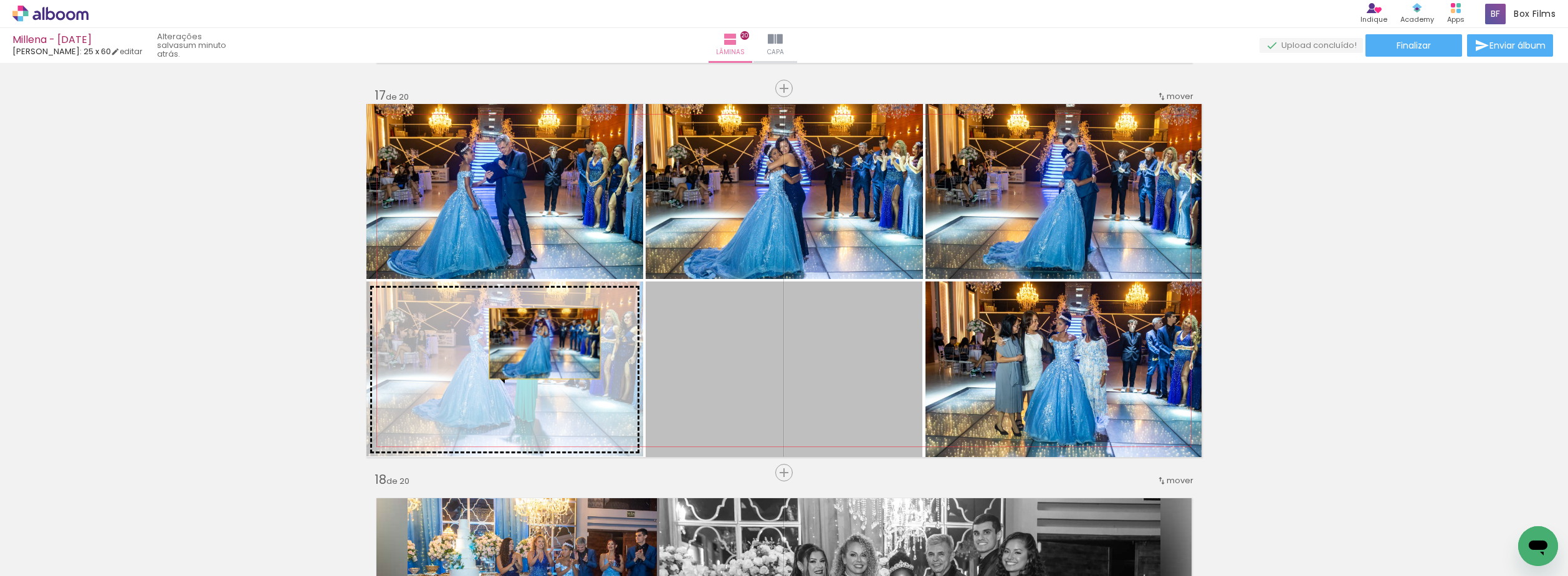
drag, startPoint x: 834, startPoint y: 374, endPoint x: 540, endPoint y: 344, distance: 295.5
click at [0, 0] on slot at bounding box center [0, 0] width 0 height 0
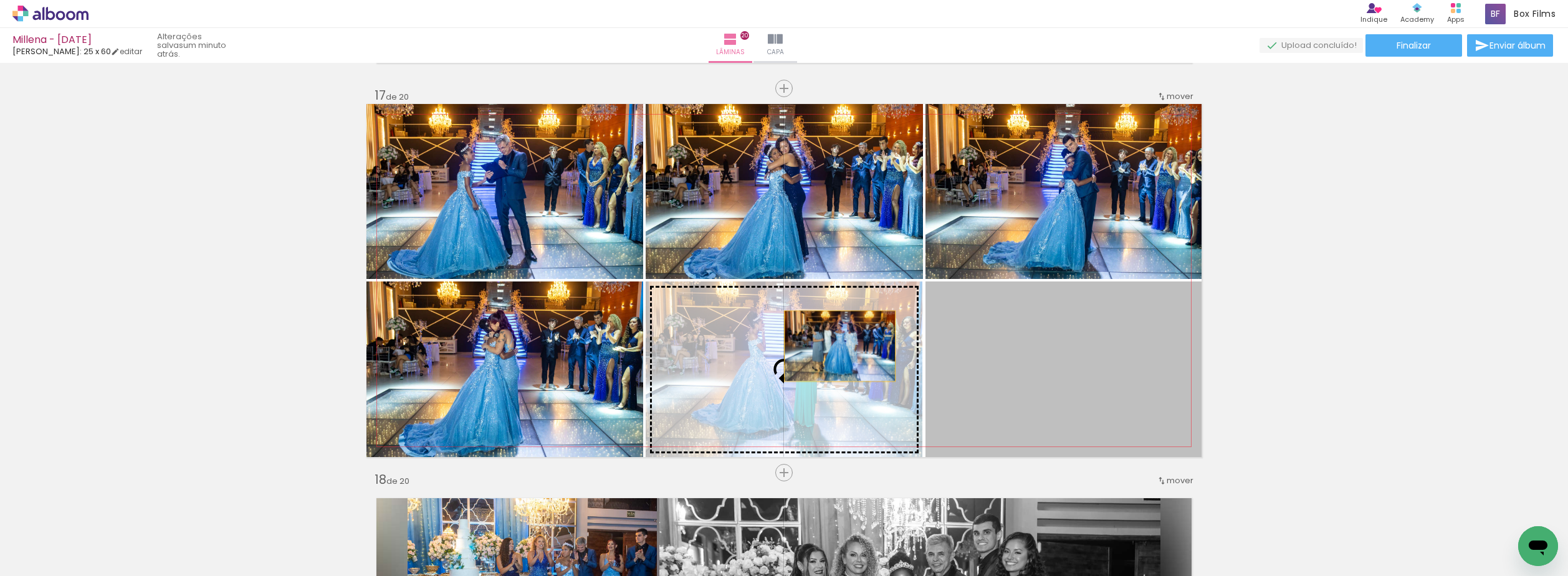
drag, startPoint x: 1015, startPoint y: 373, endPoint x: 827, endPoint y: 346, distance: 189.9
click at [0, 0] on slot at bounding box center [0, 0] width 0 height 0
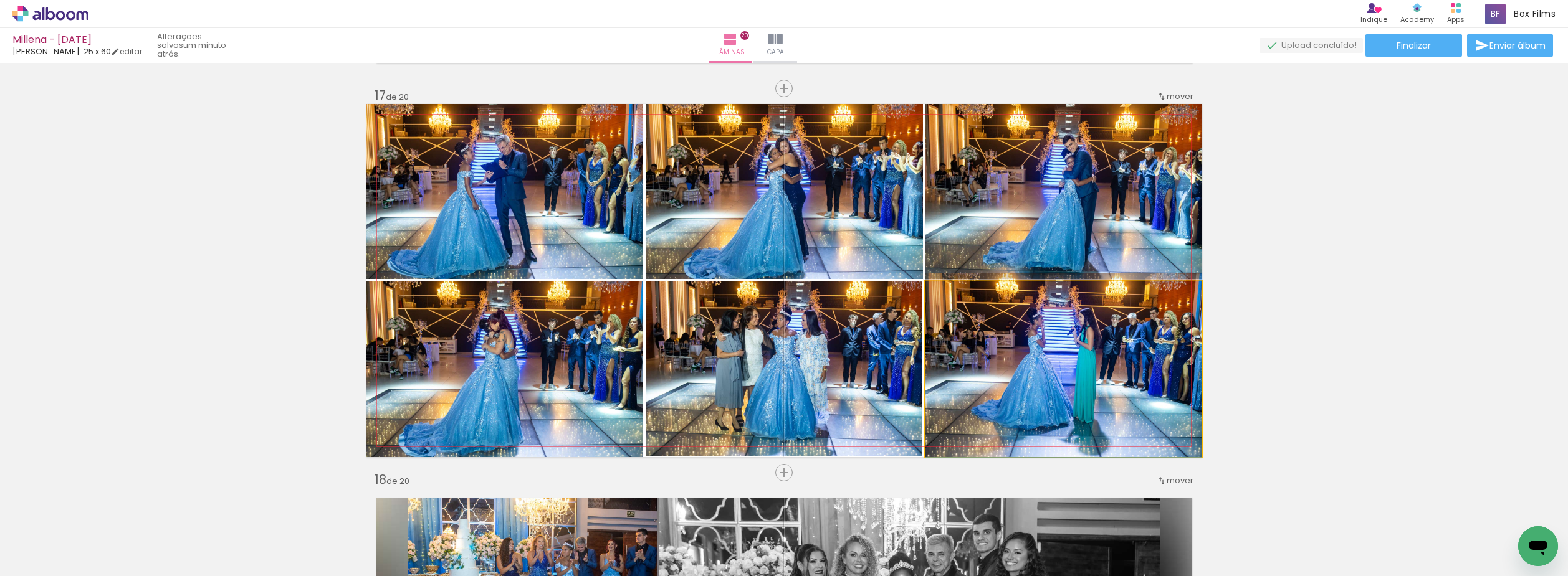
drag, startPoint x: 1143, startPoint y: 384, endPoint x: 1142, endPoint y: 372, distance: 12.0
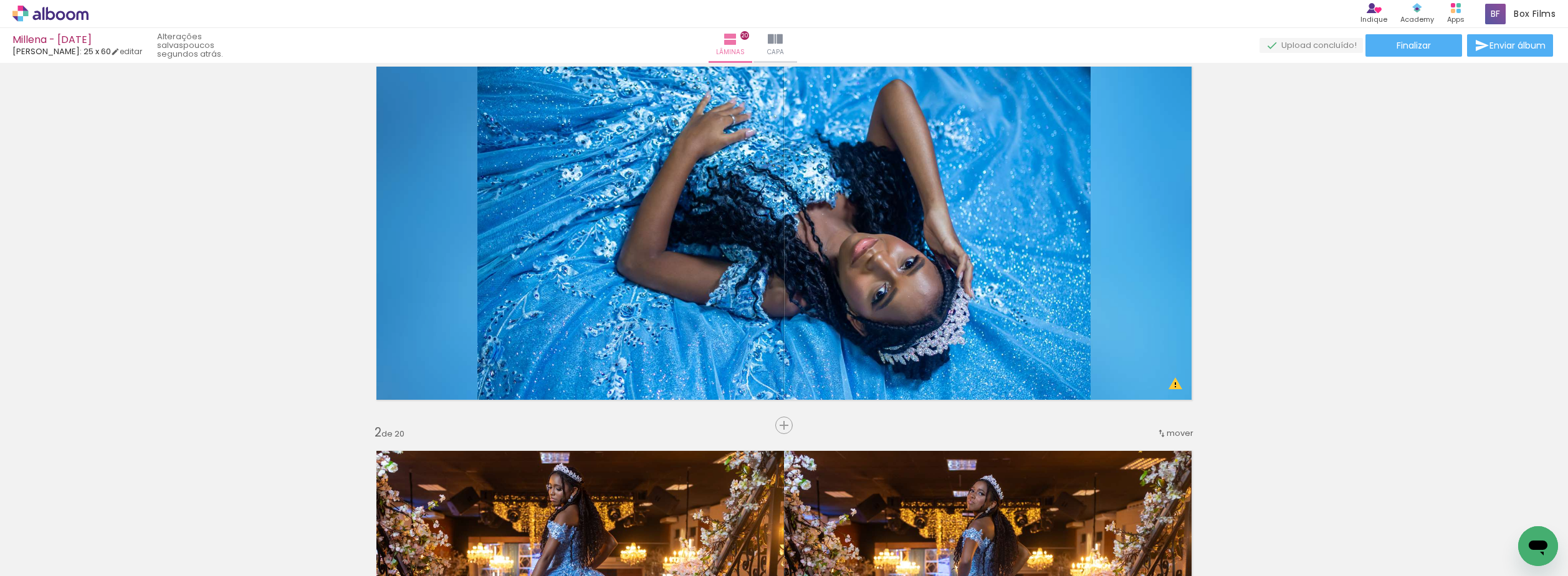
scroll to position [0, 0]
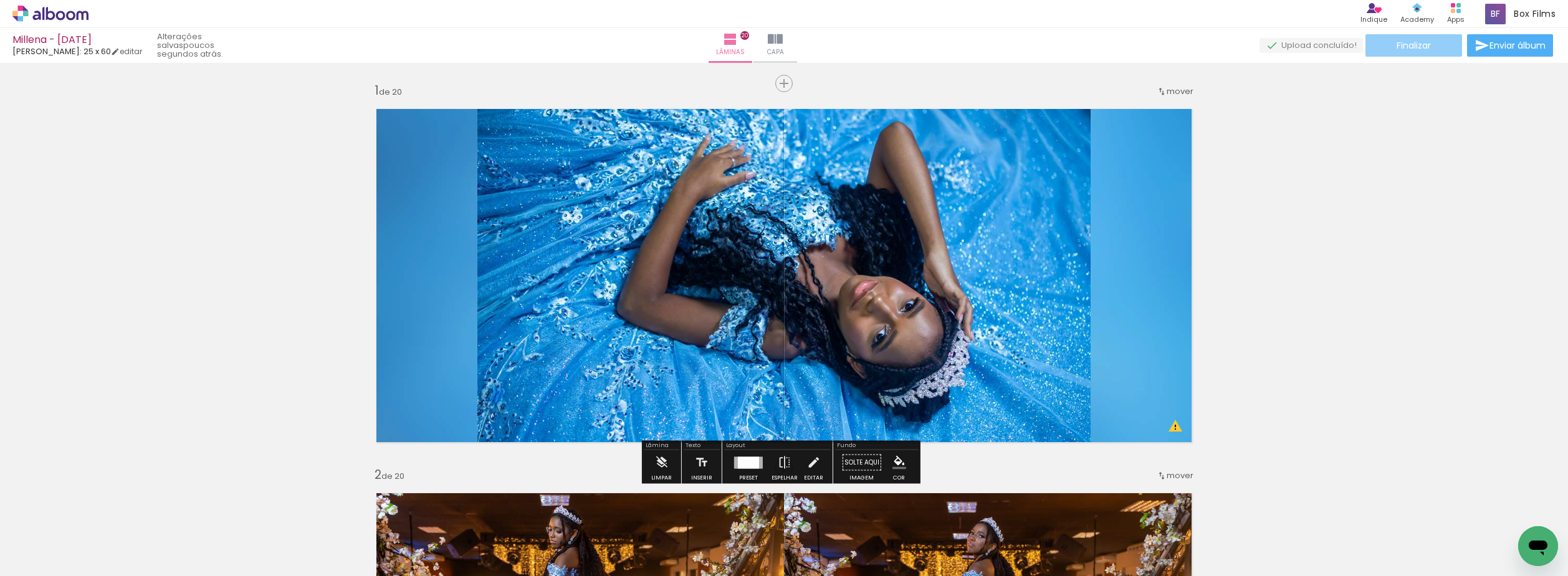
click at [1378, 40] on paper-button "Finalizar" at bounding box center [1414, 45] width 97 height 22
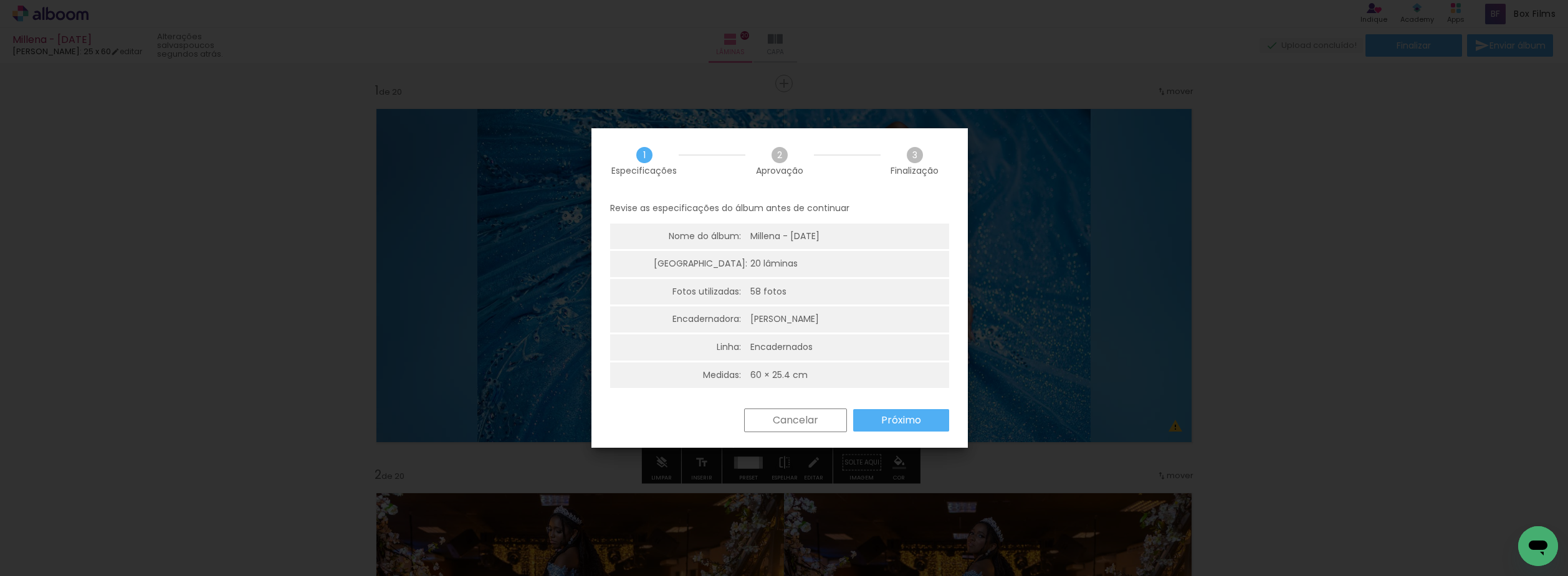
click at [0, 0] on slot "Próximo" at bounding box center [0, 0] width 0 height 0
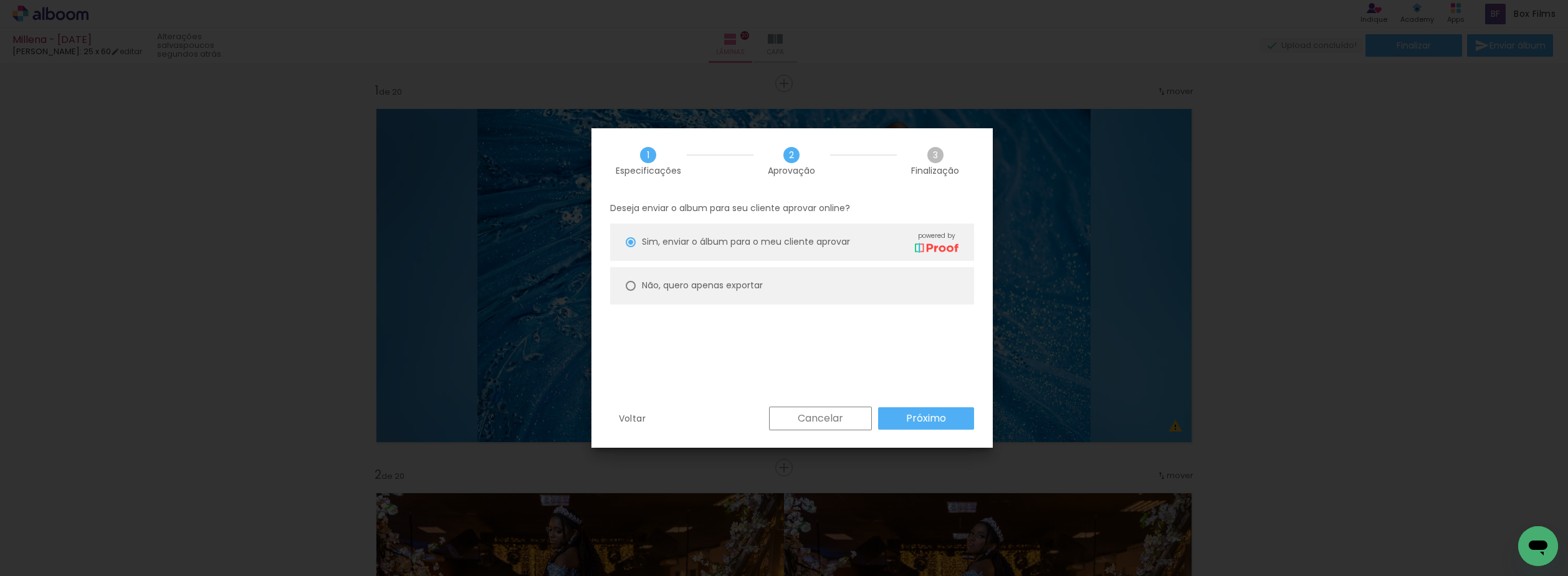
click at [808, 300] on paper-radio-button "Não, quero apenas exportar" at bounding box center [792, 286] width 364 height 38
type paper-radio-button "on"
click at [899, 418] on paper-button "Próximo" at bounding box center [926, 418] width 96 height 22
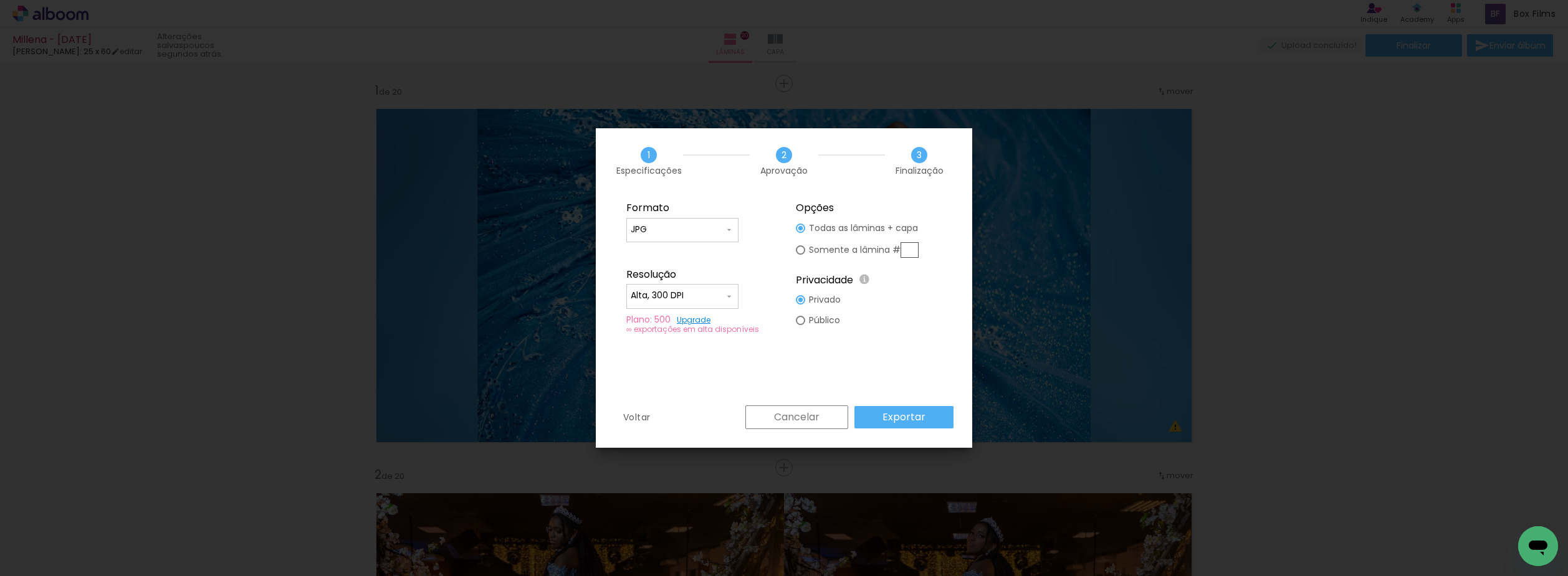
drag, startPoint x: 707, startPoint y: 309, endPoint x: 705, endPoint y: 298, distance: 11.2
click at [706, 303] on fieldset "Formato JPG PDF Resolução Alta, 300 DPI Baixa Plano: 500 Upgrade ∞ exportações …" at bounding box center [699, 269] width 167 height 149
click at [705, 299] on input "Alta, 300 DPI" at bounding box center [677, 295] width 93 height 13
click at [675, 322] on paper-item "Baixa" at bounding box center [682, 318] width 112 height 25
type input "Baixa"
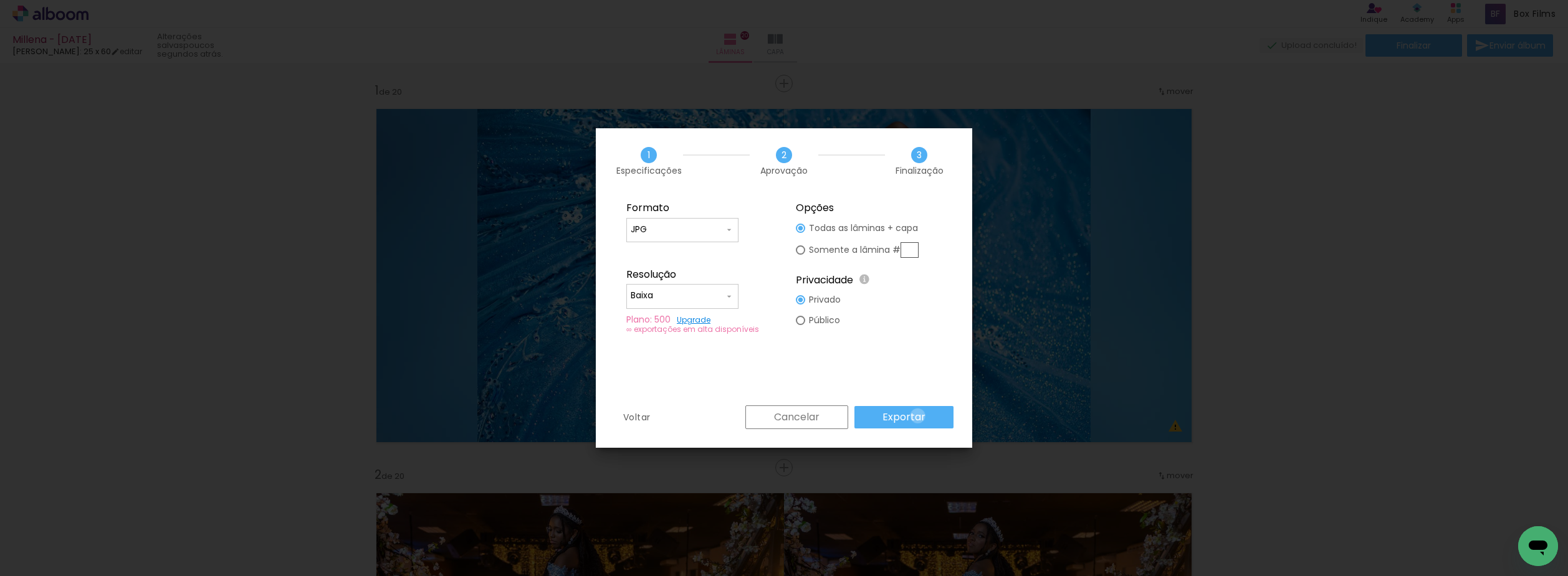
click at [0, 0] on slot "Exportar" at bounding box center [0, 0] width 0 height 0
